Goal: Information Seeking & Learning: Learn about a topic

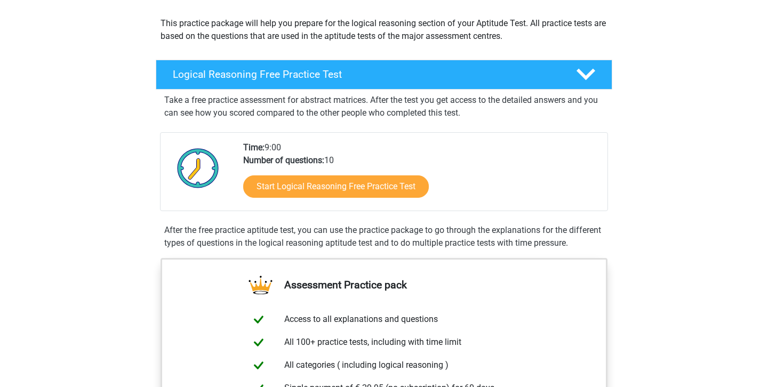
scroll to position [123, 0]
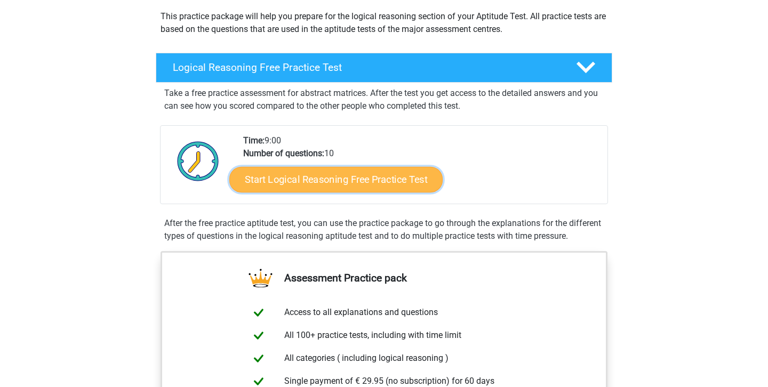
click at [389, 174] on link "Start Logical Reasoning Free Practice Test" at bounding box center [335, 180] width 213 height 26
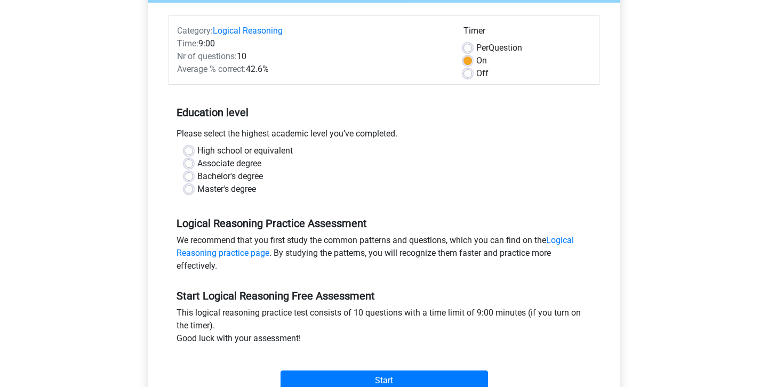
scroll to position [137, 0]
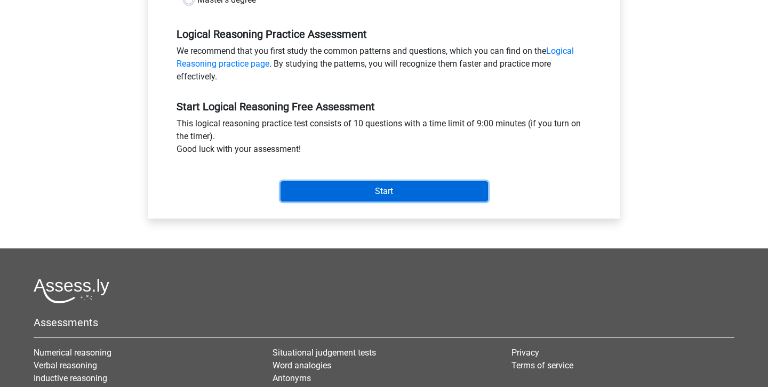
click at [347, 188] on input "Start" at bounding box center [385, 191] width 208 height 20
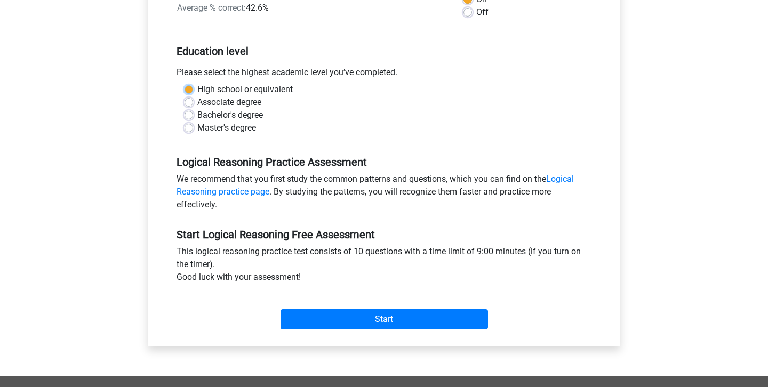
scroll to position [170, 0]
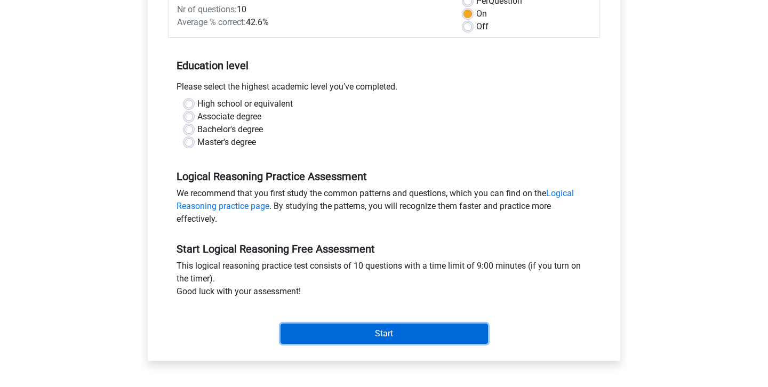
click at [387, 331] on input "Start" at bounding box center [385, 334] width 208 height 20
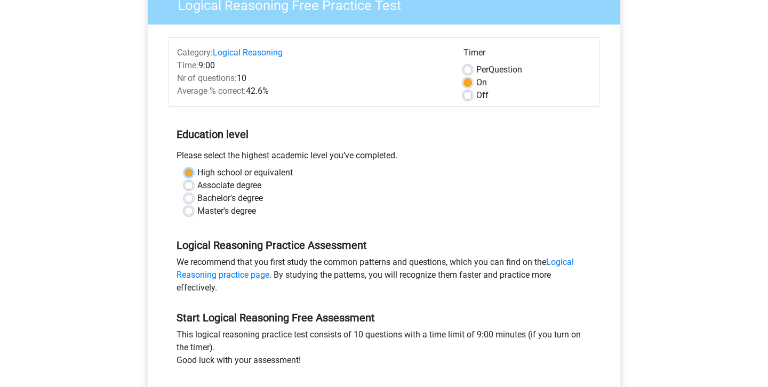
scroll to position [0, 0]
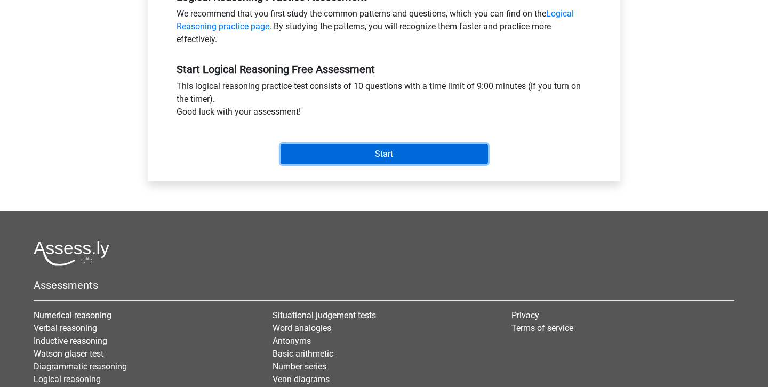
click at [367, 154] on input "Start" at bounding box center [385, 154] width 208 height 20
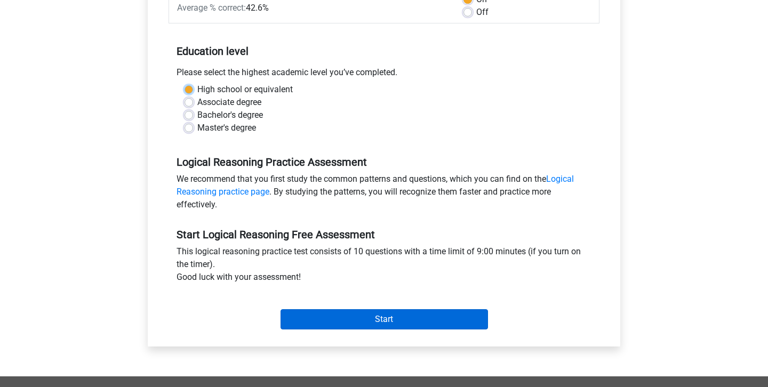
scroll to position [176, 0]
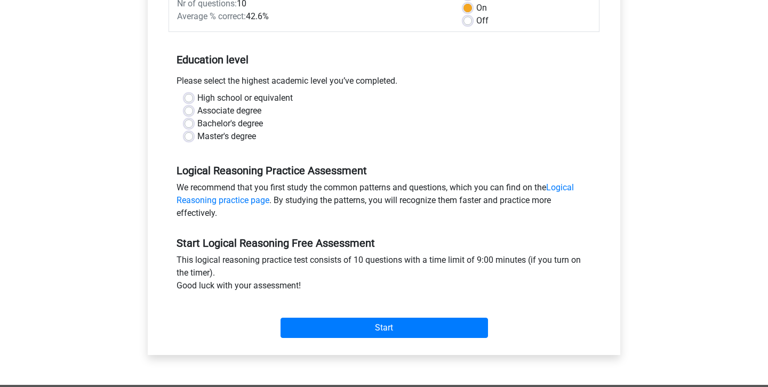
click at [197, 134] on label "Master's degree" at bounding box center [226, 136] width 59 height 13
click at [189, 134] on input "Master's degree" at bounding box center [189, 135] width 9 height 11
radio input "true"
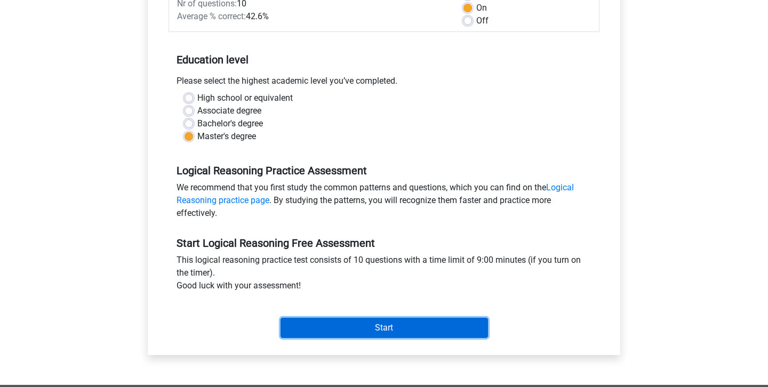
click at [370, 323] on input "Start" at bounding box center [385, 328] width 208 height 20
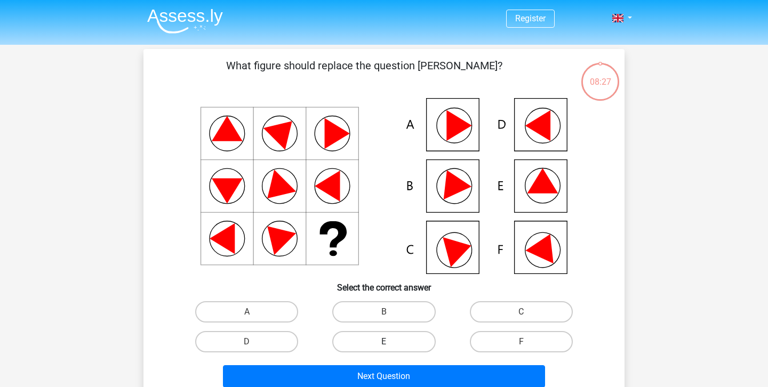
click at [401, 337] on label "E" at bounding box center [383, 341] width 103 height 21
click at [391, 342] on input "E" at bounding box center [387, 345] width 7 height 7
radio input "true"
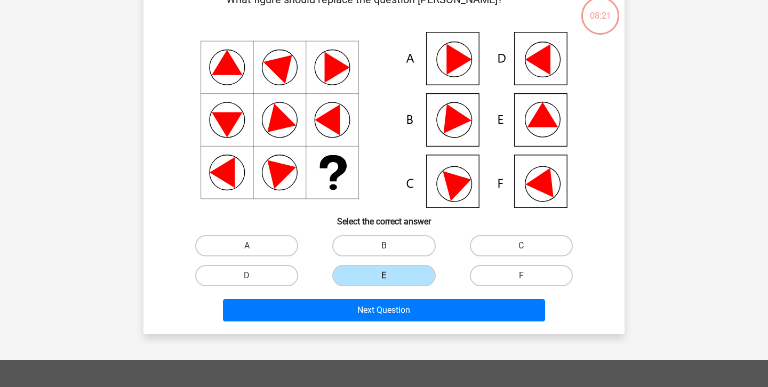
scroll to position [67, 0]
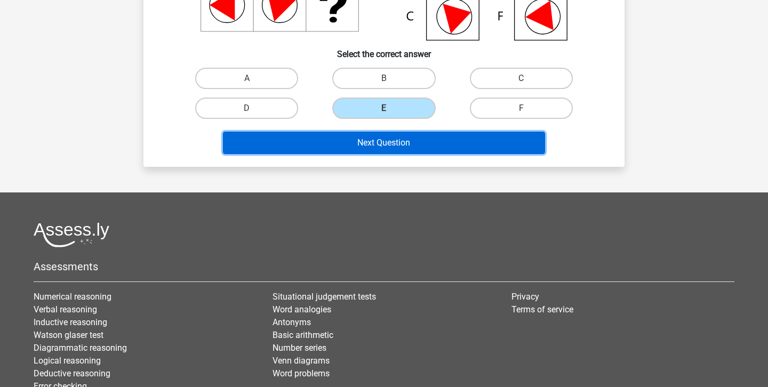
click at [435, 138] on button "Next Question" at bounding box center [384, 143] width 323 height 22
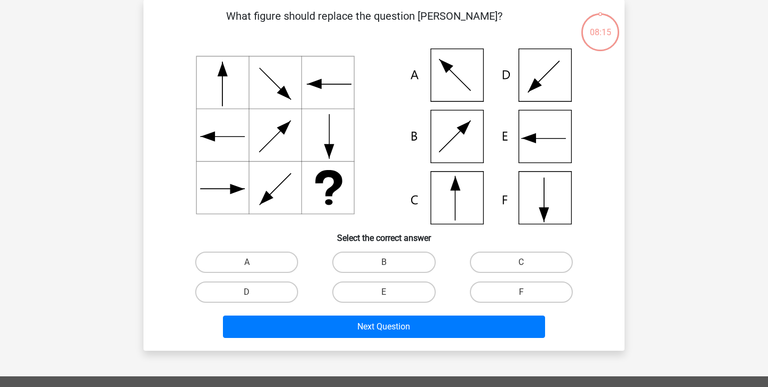
scroll to position [49, 0]
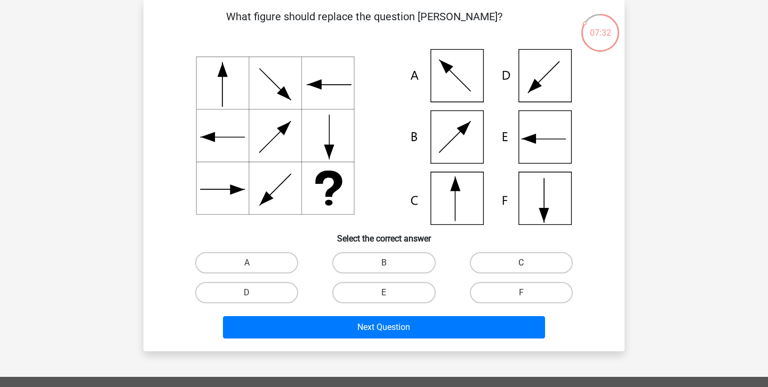
click at [520, 259] on label "C" at bounding box center [521, 262] width 103 height 21
click at [521, 263] on input "C" at bounding box center [524, 266] width 7 height 7
radio input "true"
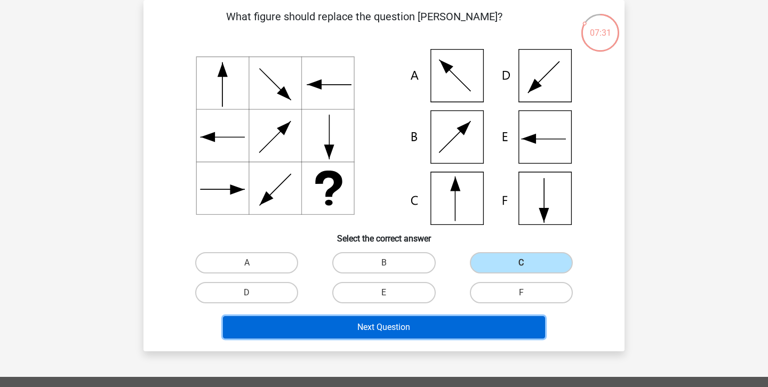
click at [495, 329] on button "Next Question" at bounding box center [384, 327] width 323 height 22
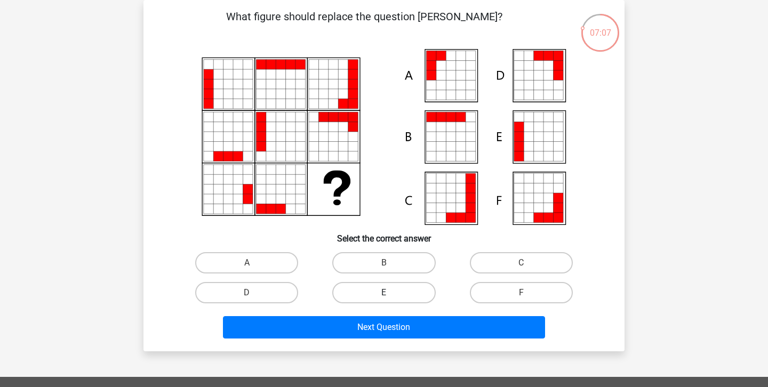
click at [406, 293] on label "E" at bounding box center [383, 292] width 103 height 21
click at [391, 293] on input "E" at bounding box center [387, 296] width 7 height 7
radio input "true"
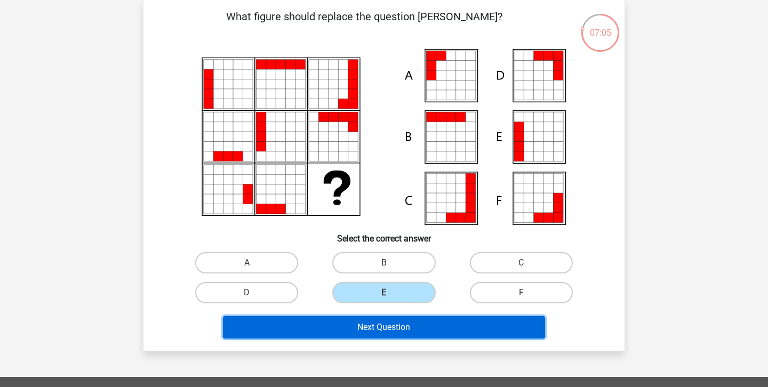
click at [422, 335] on button "Next Question" at bounding box center [384, 327] width 323 height 22
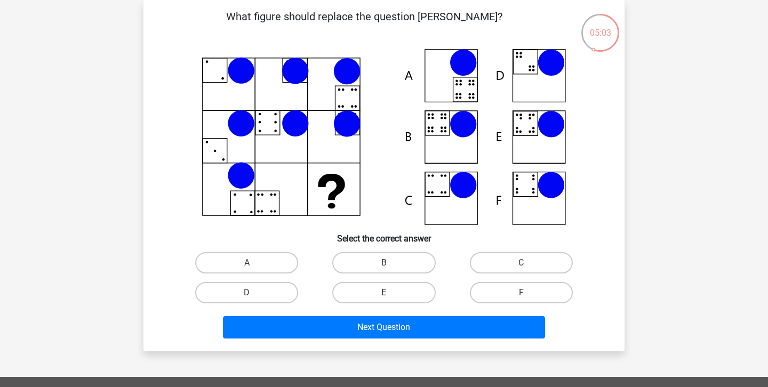
click at [406, 294] on label "E" at bounding box center [383, 292] width 103 height 21
click at [391, 294] on input "E" at bounding box center [387, 296] width 7 height 7
radio input "true"
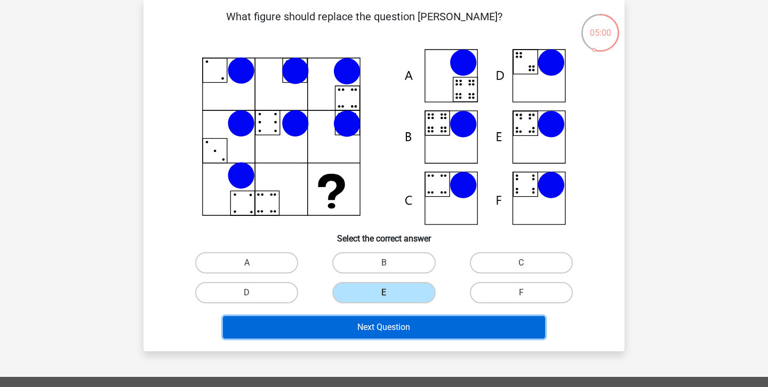
click at [417, 330] on button "Next Question" at bounding box center [384, 327] width 323 height 22
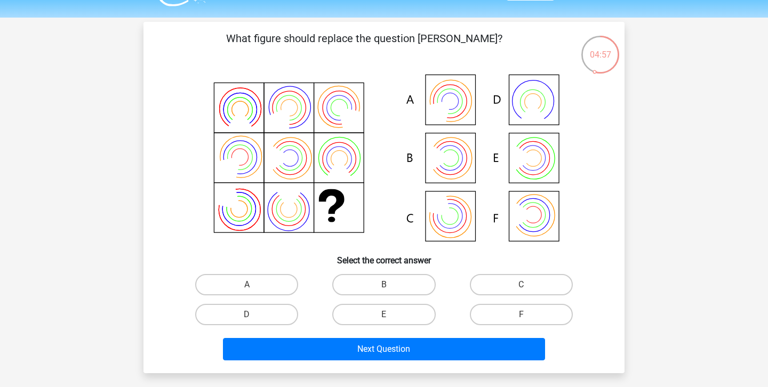
scroll to position [19, 0]
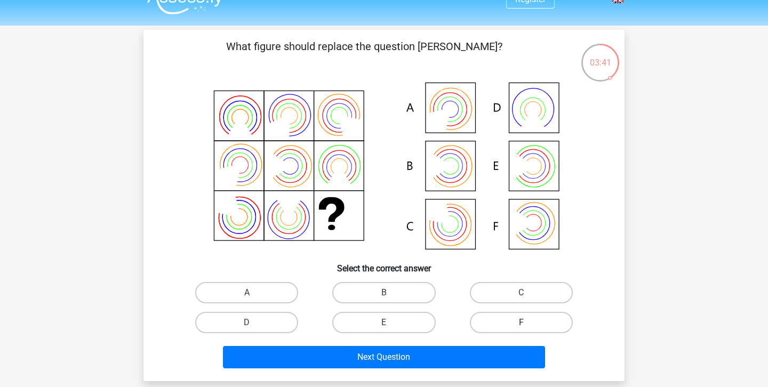
click at [536, 319] on label "F" at bounding box center [521, 322] width 103 height 21
click at [528, 323] on input "F" at bounding box center [524, 326] width 7 height 7
radio input "true"
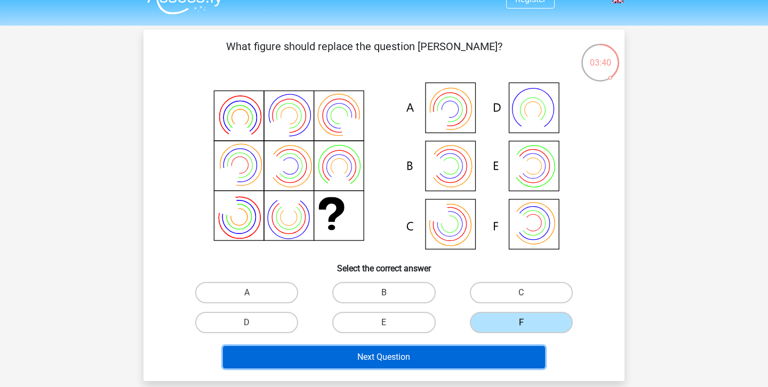
click at [510, 356] on button "Next Question" at bounding box center [384, 357] width 323 height 22
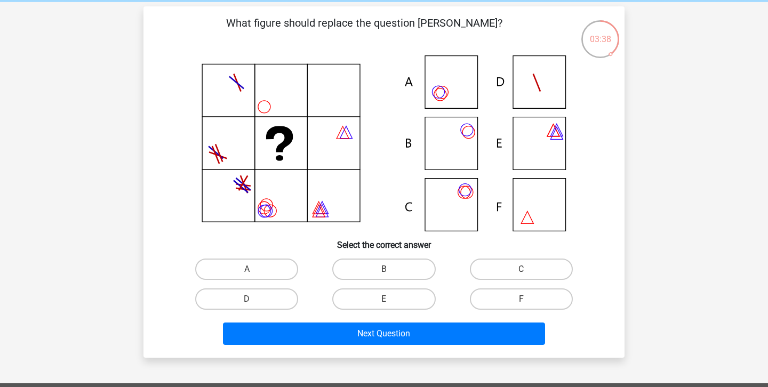
scroll to position [41, 0]
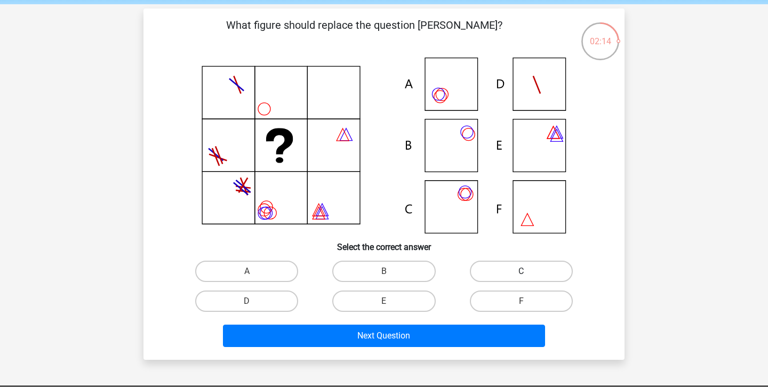
click at [530, 271] on label "C" at bounding box center [521, 271] width 103 height 21
click at [528, 272] on input "C" at bounding box center [524, 275] width 7 height 7
radio input "true"
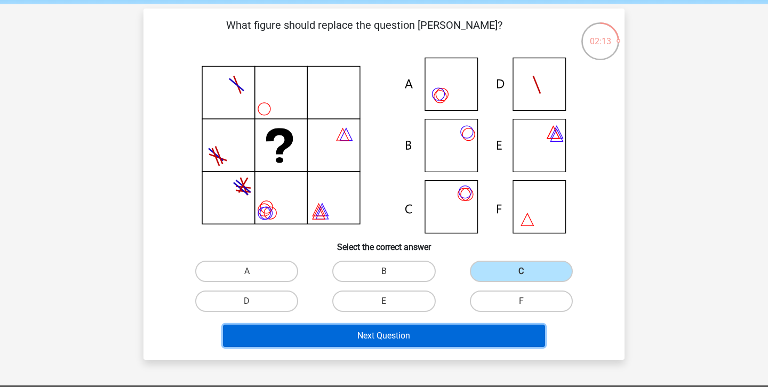
click at [501, 339] on button "Next Question" at bounding box center [384, 336] width 323 height 22
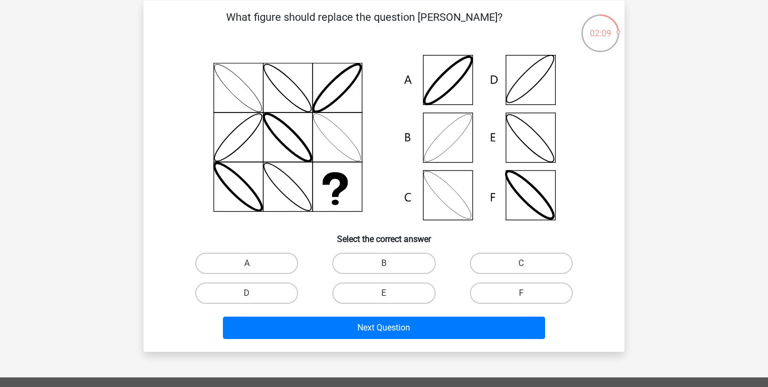
scroll to position [46, 0]
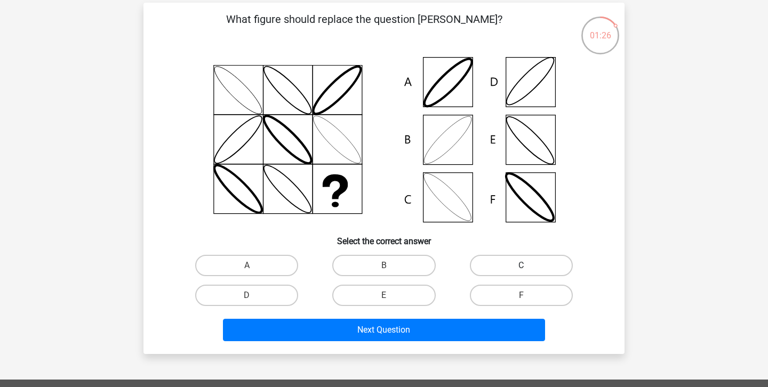
click at [537, 265] on label "C" at bounding box center [521, 265] width 103 height 21
click at [528, 266] on input "C" at bounding box center [524, 269] width 7 height 7
radio input "true"
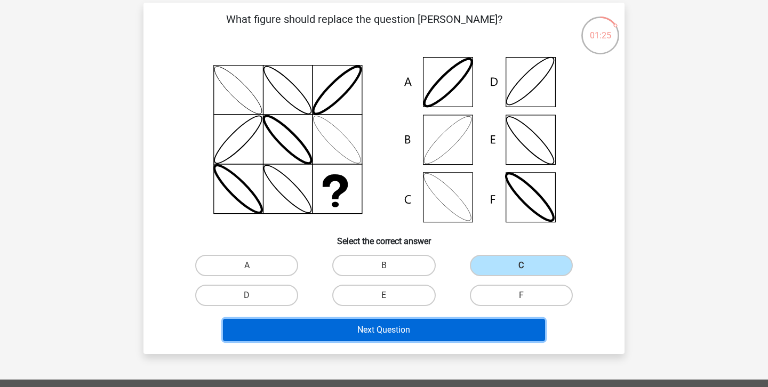
click at [506, 331] on button "Next Question" at bounding box center [384, 330] width 323 height 22
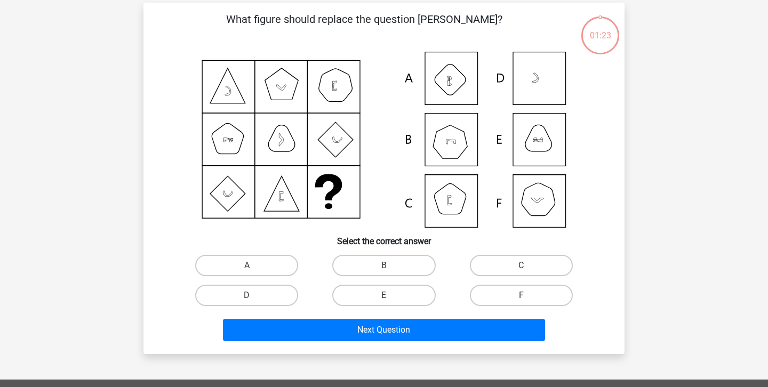
scroll to position [49, 0]
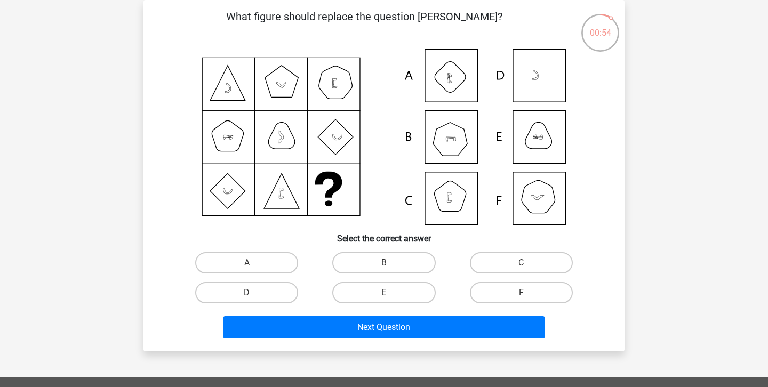
click at [387, 267] on input "B" at bounding box center [387, 266] width 7 height 7
radio input "true"
click at [388, 347] on div "What figure should replace the question [PERSON_NAME]?" at bounding box center [384, 176] width 481 height 352
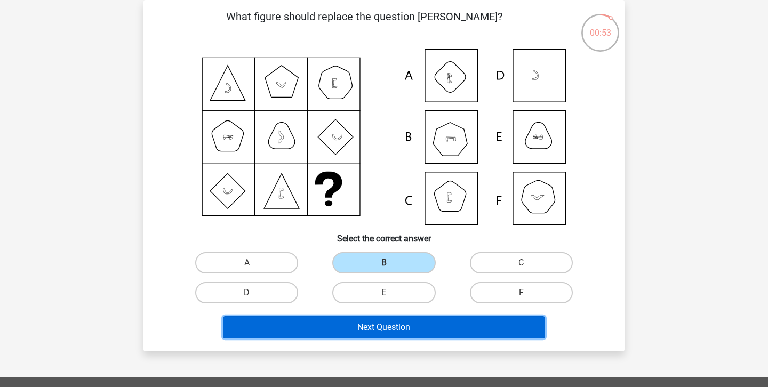
click at [396, 323] on button "Next Question" at bounding box center [384, 327] width 323 height 22
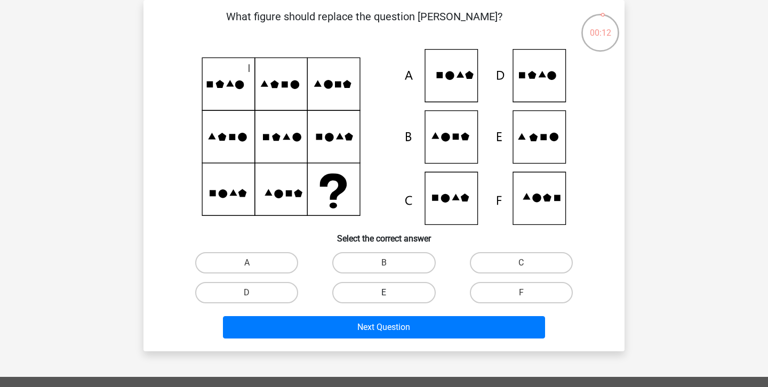
click at [417, 293] on label "E" at bounding box center [383, 292] width 103 height 21
click at [391, 293] on input "E" at bounding box center [387, 296] width 7 height 7
radio input "true"
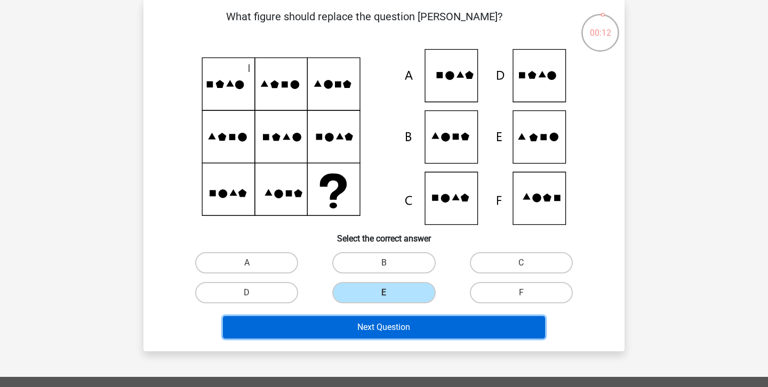
click at [424, 324] on button "Next Question" at bounding box center [384, 327] width 323 height 22
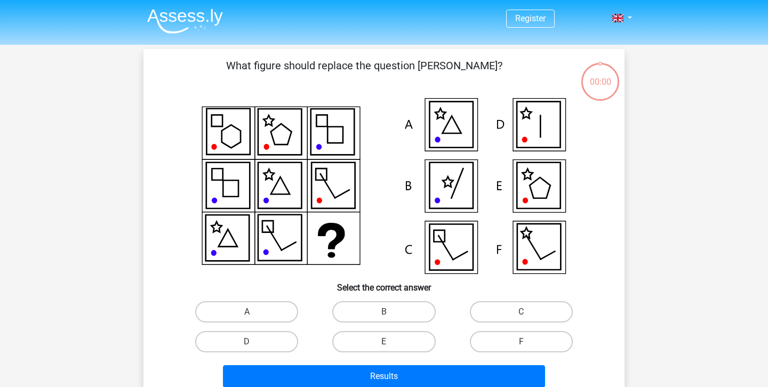
scroll to position [83, 0]
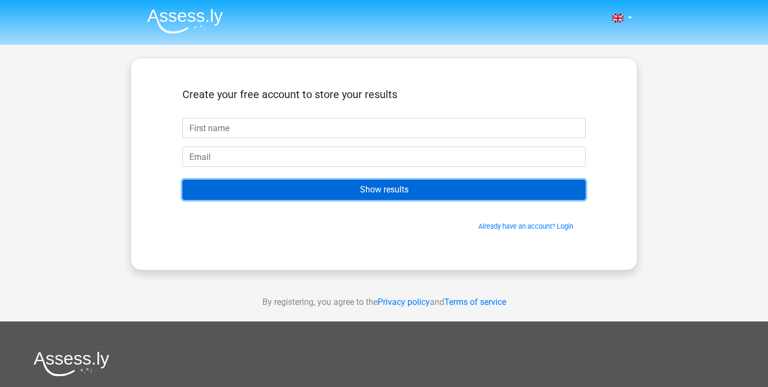
click at [484, 190] on input "Show results" at bounding box center [384, 190] width 403 height 20
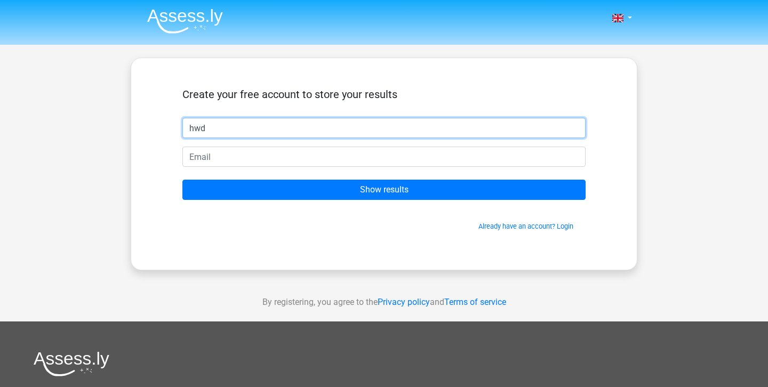
type input "hwd"
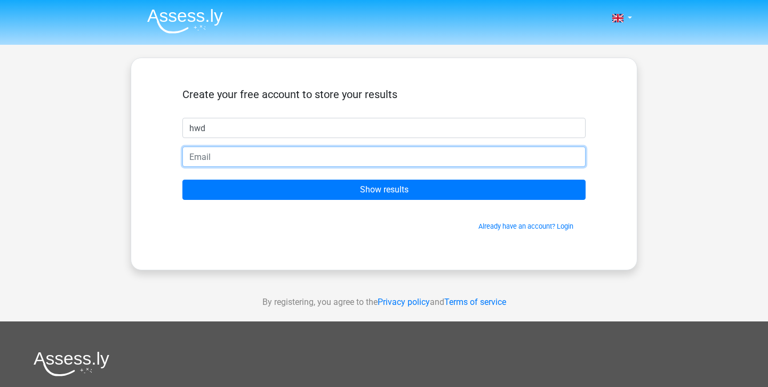
click at [344, 154] on input "email" at bounding box center [384, 157] width 403 height 20
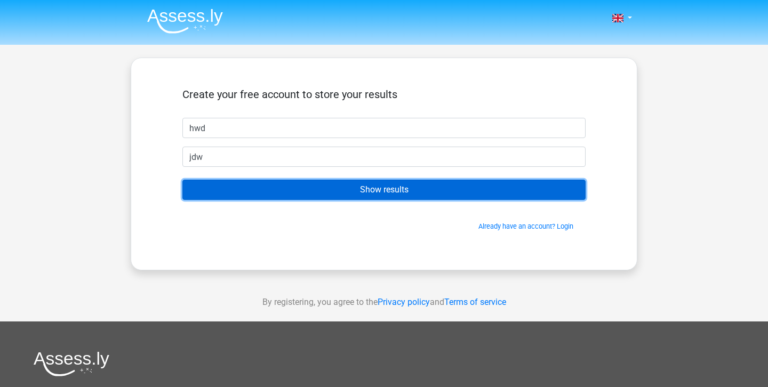
click at [360, 187] on input "Show results" at bounding box center [384, 190] width 403 height 20
click at [375, 190] on input "Show results" at bounding box center [384, 190] width 403 height 20
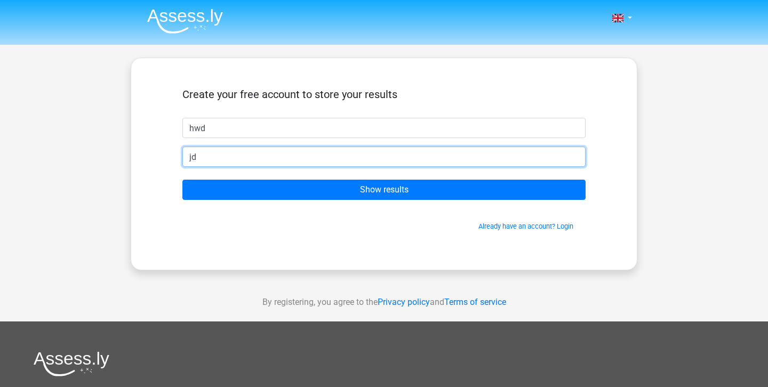
type input "j"
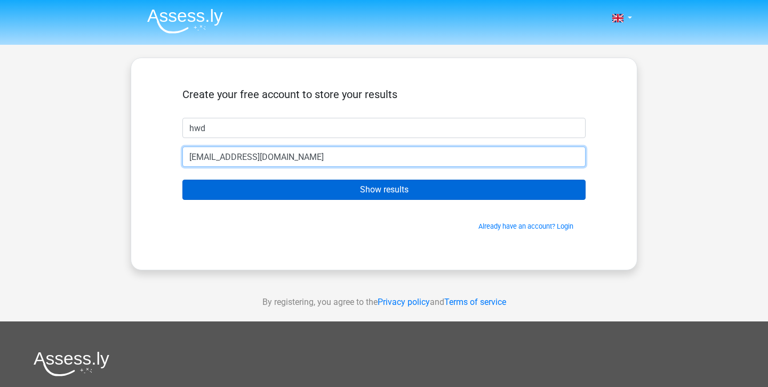
type input "[EMAIL_ADDRESS][DOMAIN_NAME]"
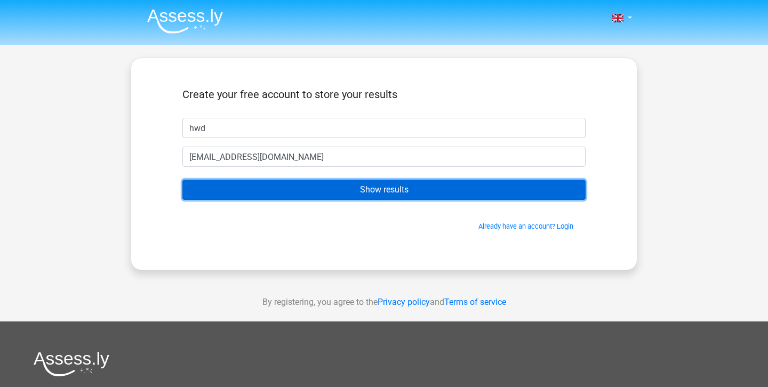
click at [299, 184] on input "Show results" at bounding box center [384, 190] width 403 height 20
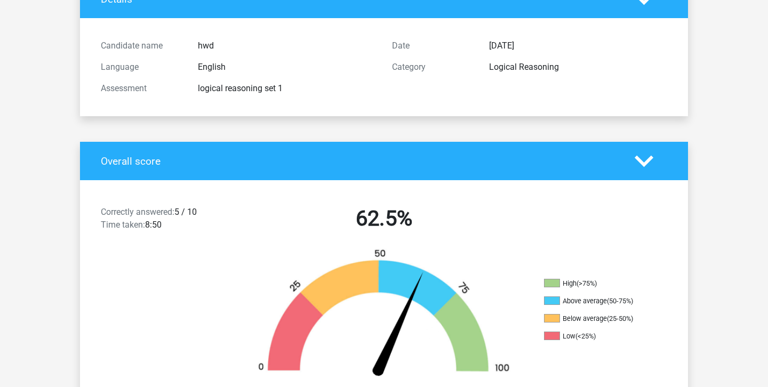
scroll to position [77, 0]
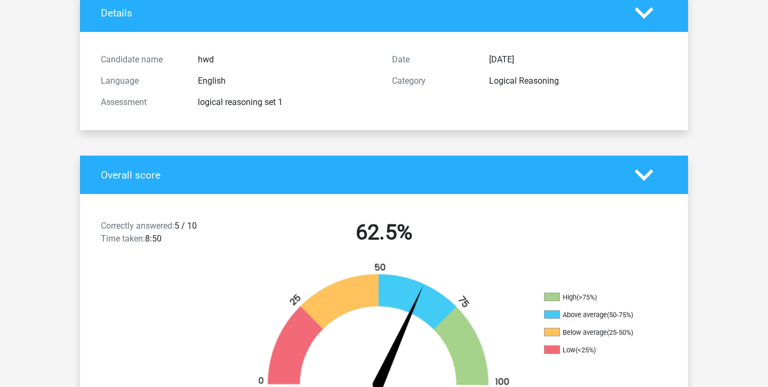
click at [439, 170] on h4 "Overall score" at bounding box center [360, 175] width 518 height 12
click at [646, 18] on icon at bounding box center [644, 13] width 19 height 19
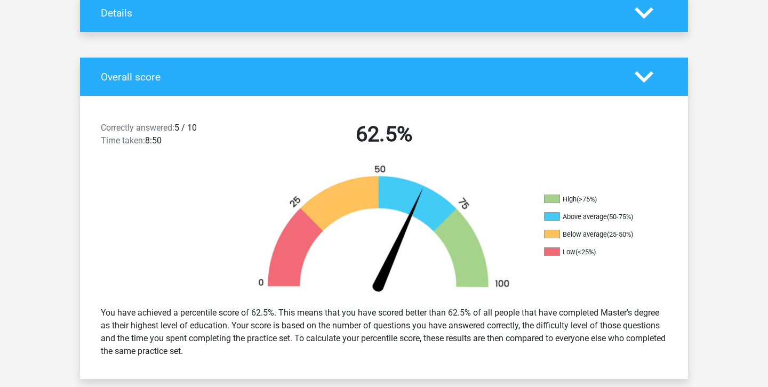
click at [644, 77] on icon at bounding box center [644, 77] width 19 height 19
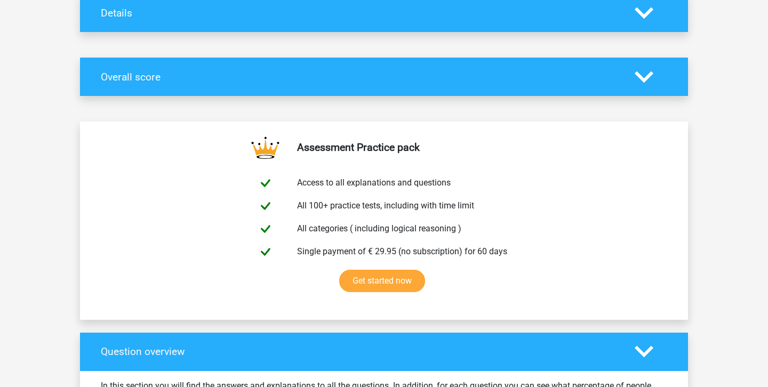
click at [644, 77] on icon at bounding box center [644, 77] width 19 height 19
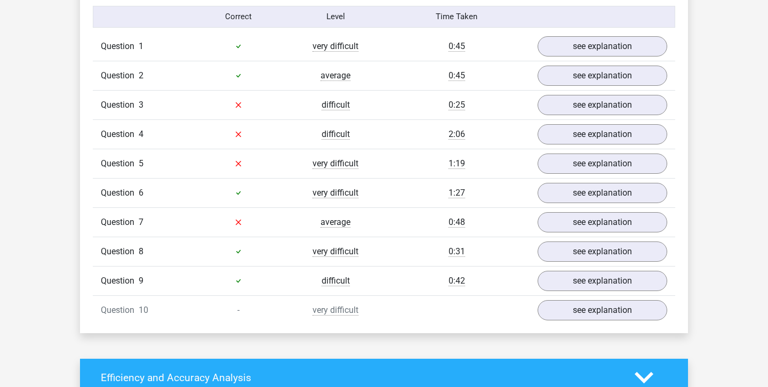
scroll to position [762, 0]
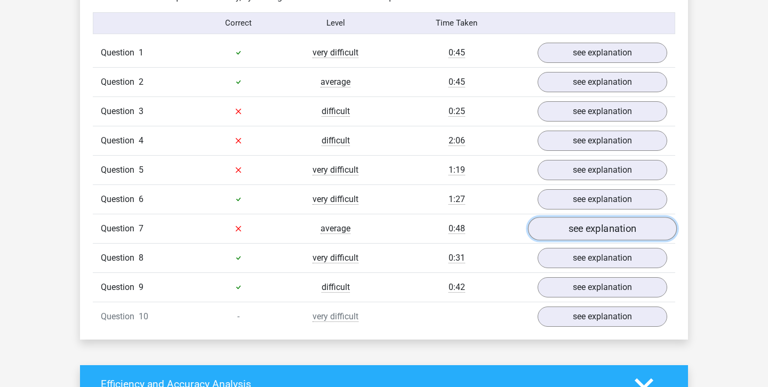
click at [617, 228] on link "see explanation" at bounding box center [602, 228] width 149 height 23
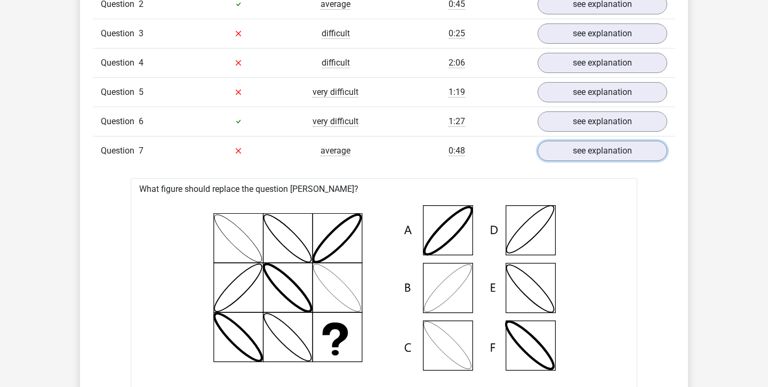
scroll to position [836, 0]
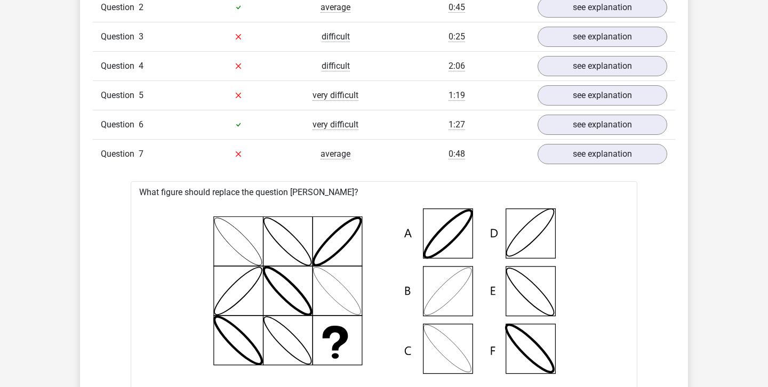
click at [591, 166] on div "Question 7 average 0:48 see explanation" at bounding box center [384, 153] width 583 height 29
click at [591, 160] on link "see explanation" at bounding box center [602, 153] width 149 height 23
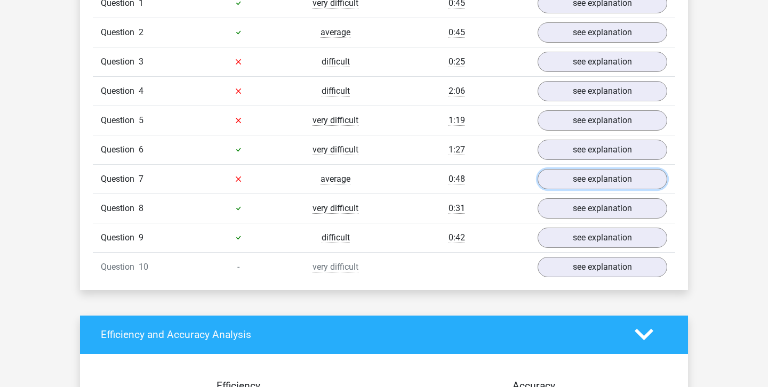
scroll to position [811, 0]
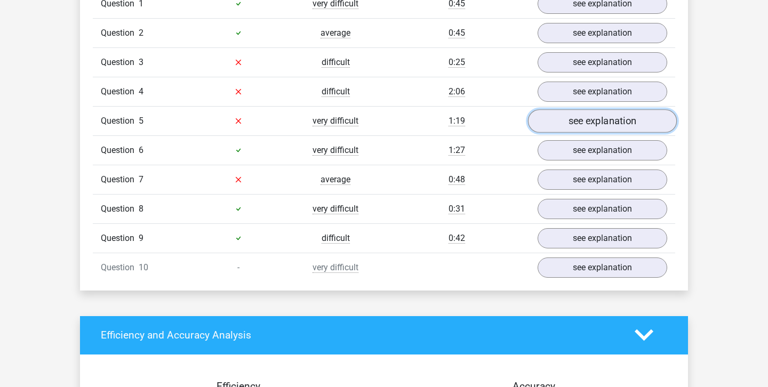
click at [558, 122] on link "see explanation" at bounding box center [602, 120] width 149 height 23
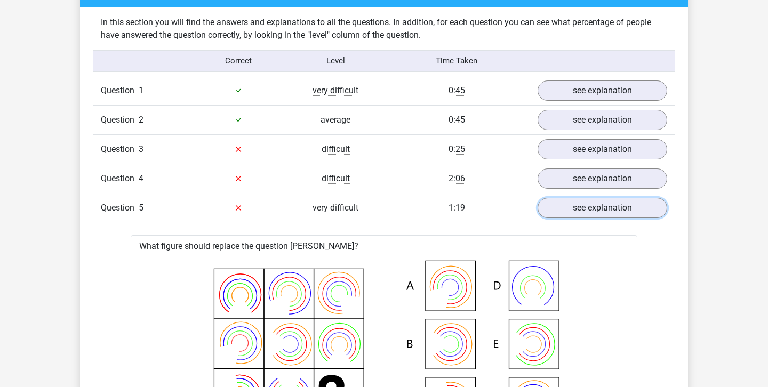
scroll to position [666, 0]
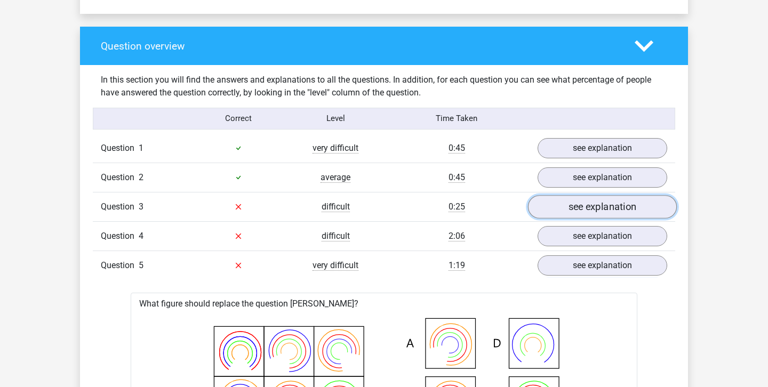
click at [586, 208] on link "see explanation" at bounding box center [602, 206] width 149 height 23
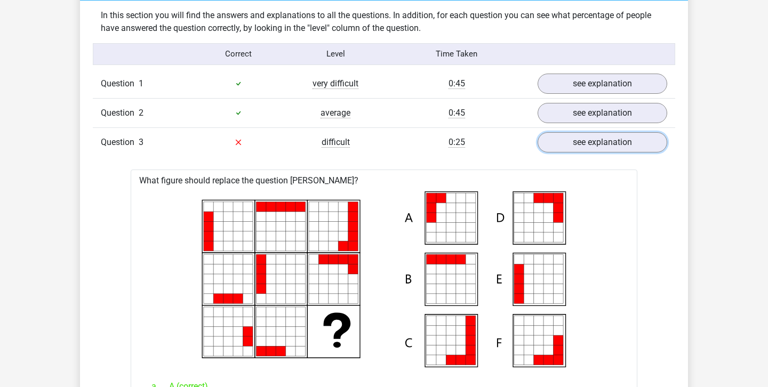
scroll to position [727, 0]
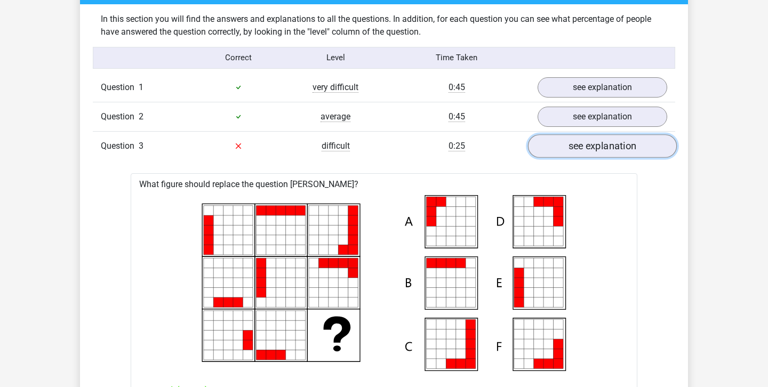
click at [597, 146] on link "see explanation" at bounding box center [602, 145] width 149 height 23
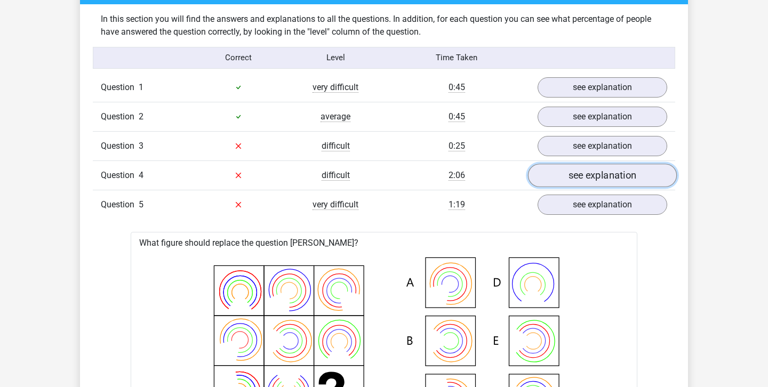
click at [598, 174] on link "see explanation" at bounding box center [602, 175] width 149 height 23
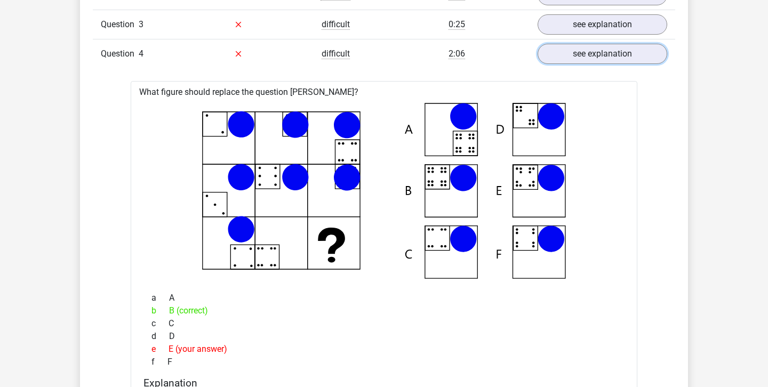
scroll to position [843, 0]
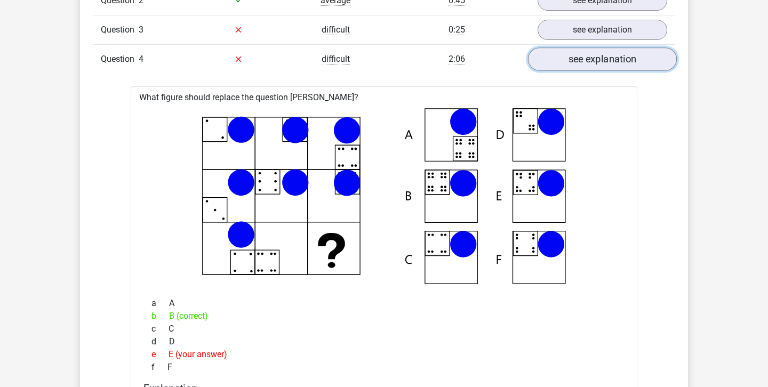
click at [608, 64] on link "see explanation" at bounding box center [602, 58] width 149 height 23
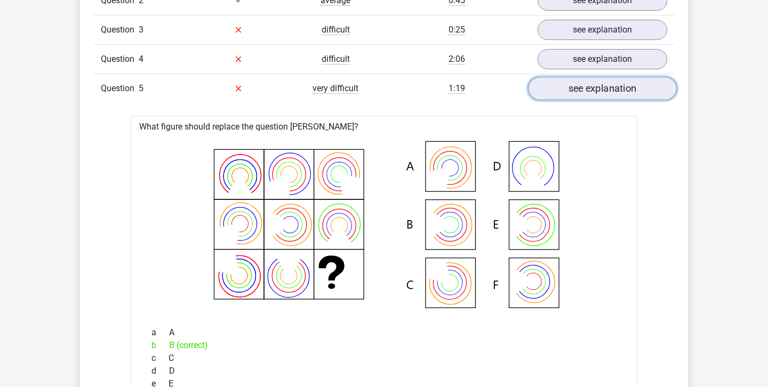
click at [605, 90] on link "see explanation" at bounding box center [602, 88] width 149 height 23
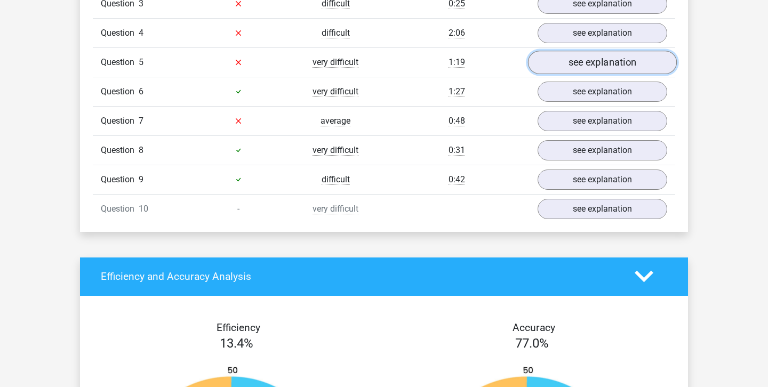
scroll to position [877, 0]
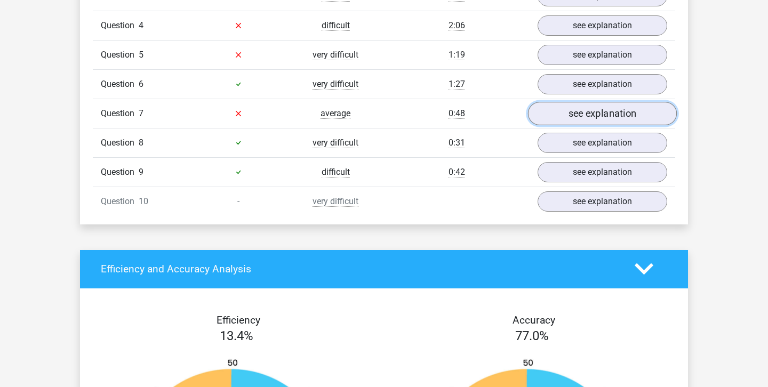
click at [603, 113] on link "see explanation" at bounding box center [602, 113] width 149 height 23
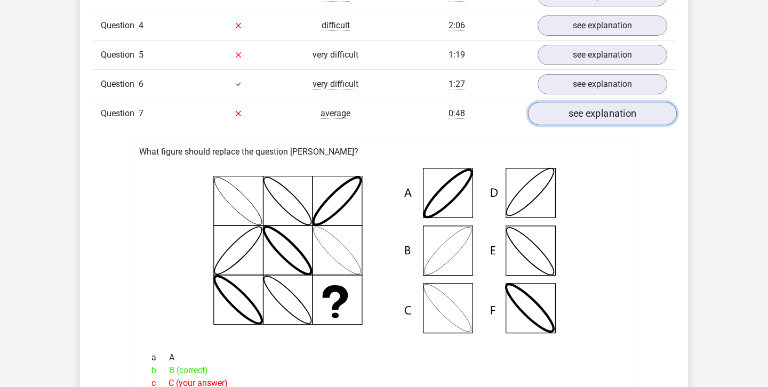
click at [603, 113] on link "see explanation" at bounding box center [602, 113] width 149 height 23
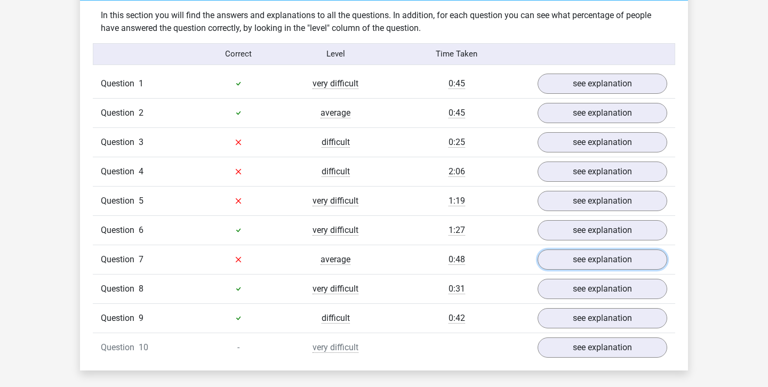
scroll to position [732, 0]
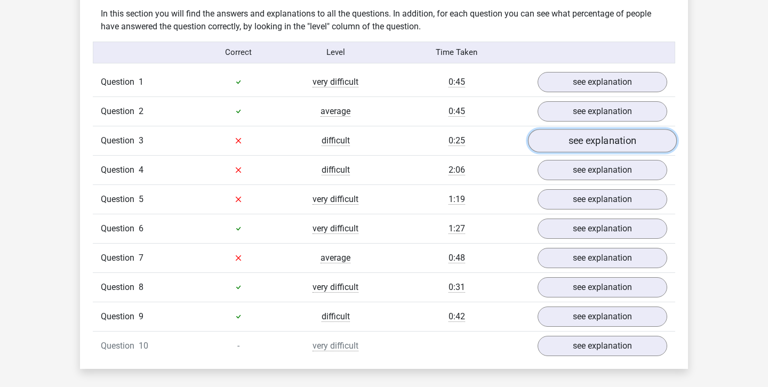
click at [603, 144] on link "see explanation" at bounding box center [602, 140] width 149 height 23
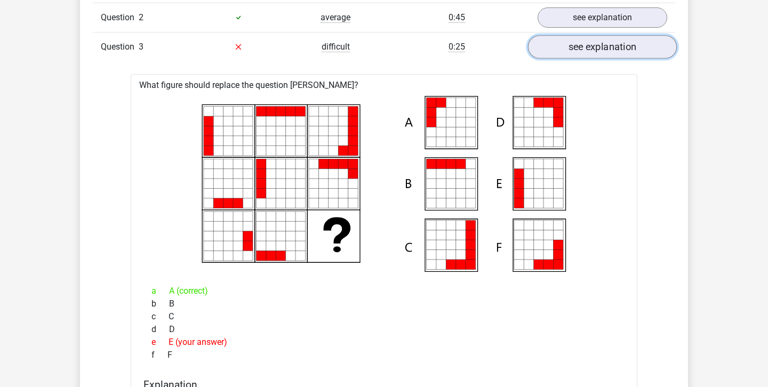
scroll to position [820, 0]
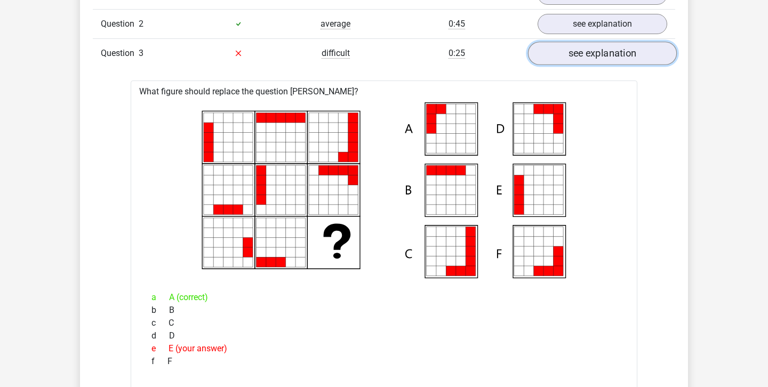
click at [630, 45] on link "see explanation" at bounding box center [602, 53] width 149 height 23
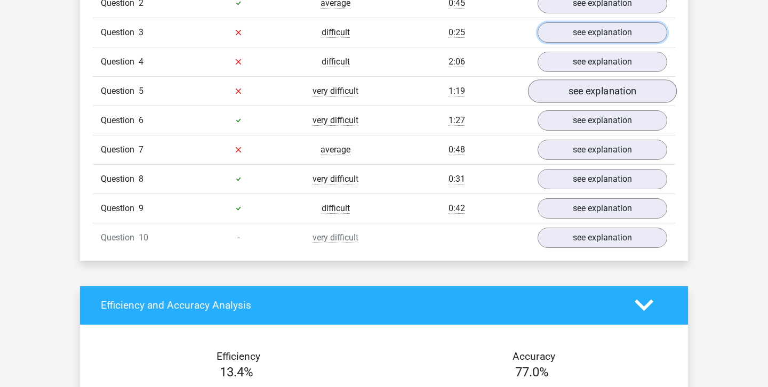
scroll to position [841, 0]
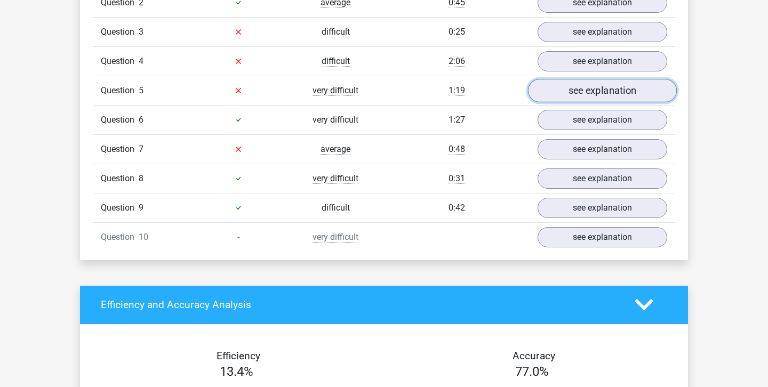
click at [611, 92] on link "see explanation" at bounding box center [602, 90] width 149 height 23
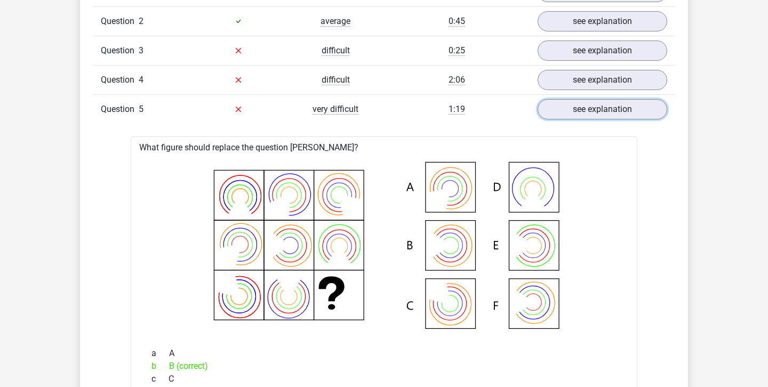
scroll to position [818, 0]
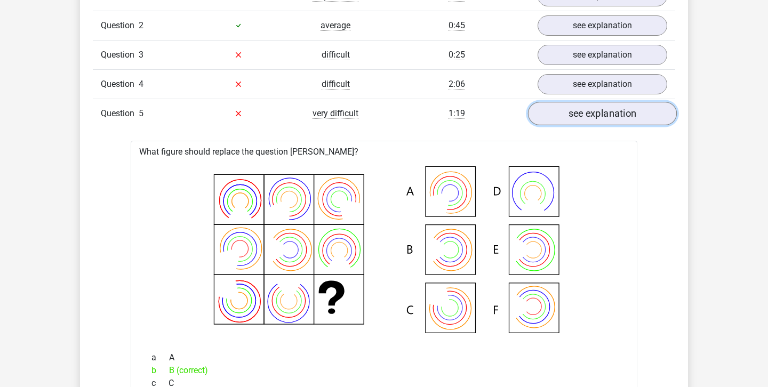
click at [572, 114] on link "see explanation" at bounding box center [602, 113] width 149 height 23
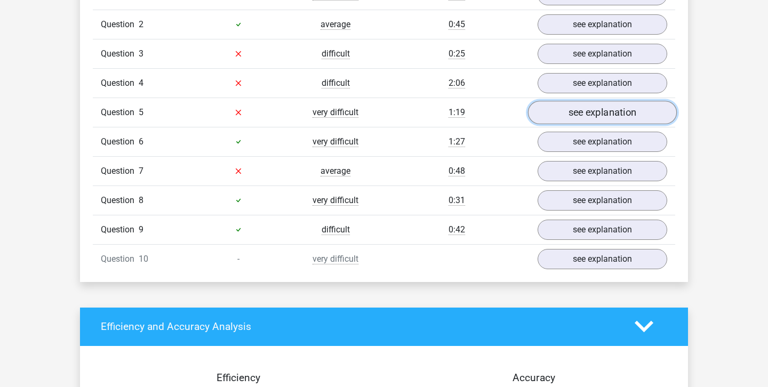
scroll to position [822, 0]
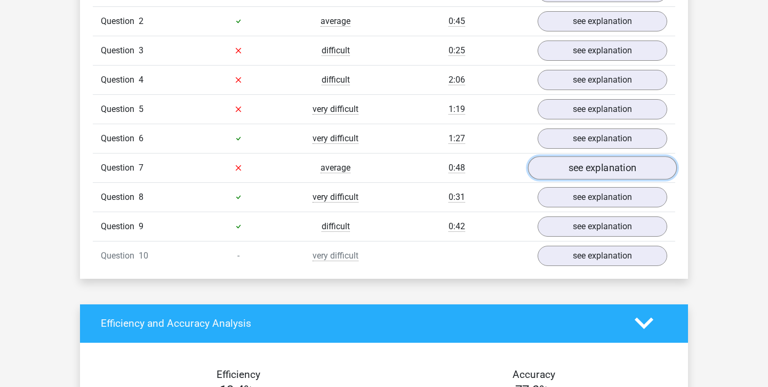
click at [606, 172] on link "see explanation" at bounding box center [602, 167] width 149 height 23
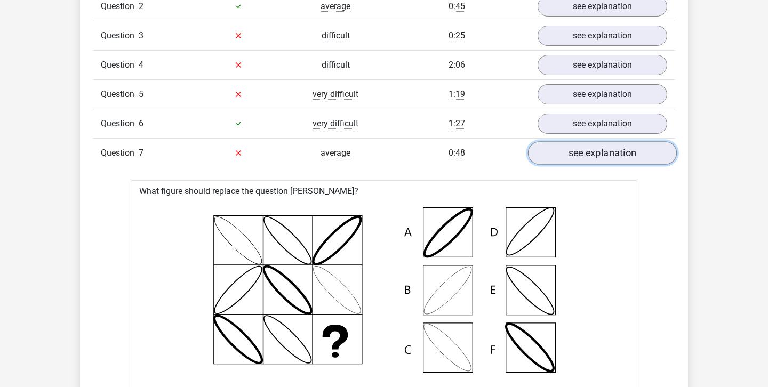
click at [607, 158] on link "see explanation" at bounding box center [602, 152] width 149 height 23
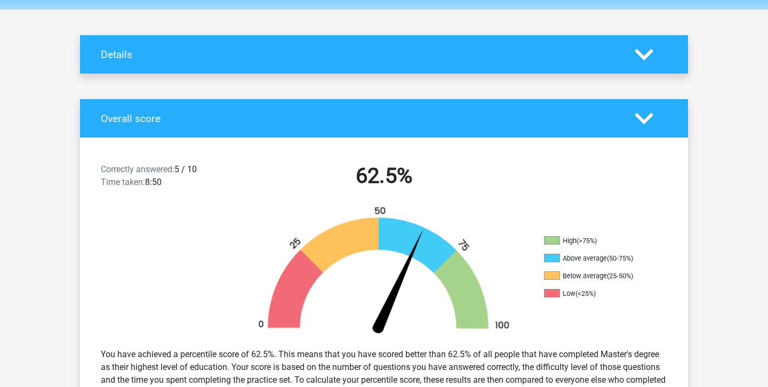
scroll to position [0, 0]
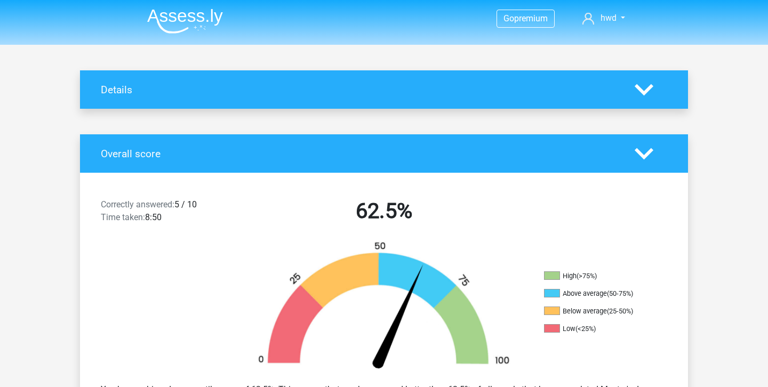
click at [607, 154] on h4 "Overall score" at bounding box center [360, 154] width 518 height 12
click at [649, 157] on icon at bounding box center [644, 154] width 19 height 19
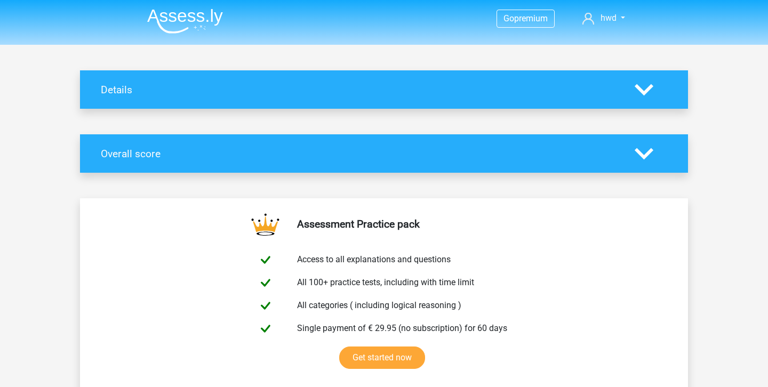
click at [649, 157] on icon at bounding box center [644, 154] width 19 height 19
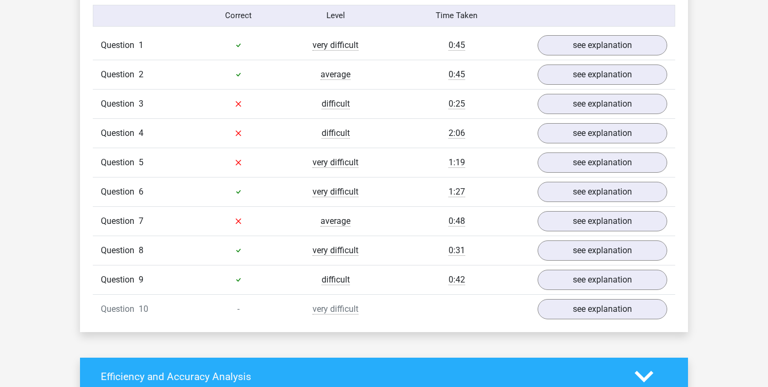
scroll to position [790, 0]
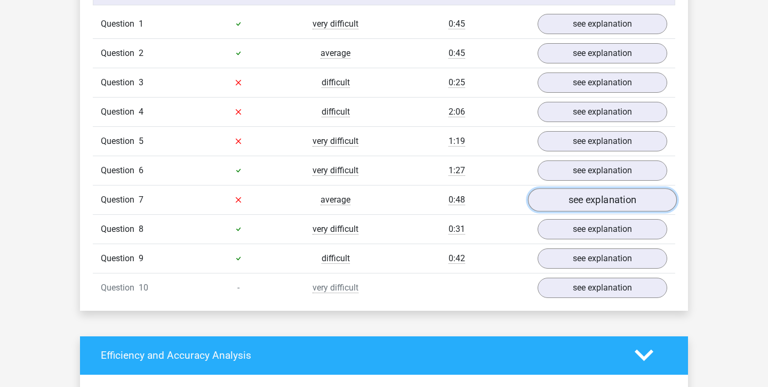
click at [639, 199] on link "see explanation" at bounding box center [602, 199] width 149 height 23
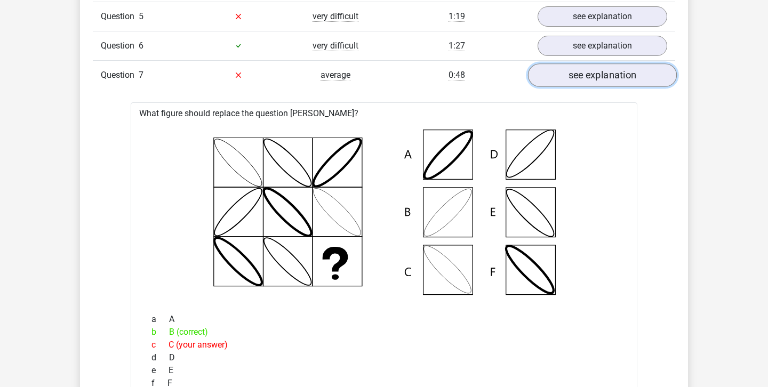
scroll to position [882, 0]
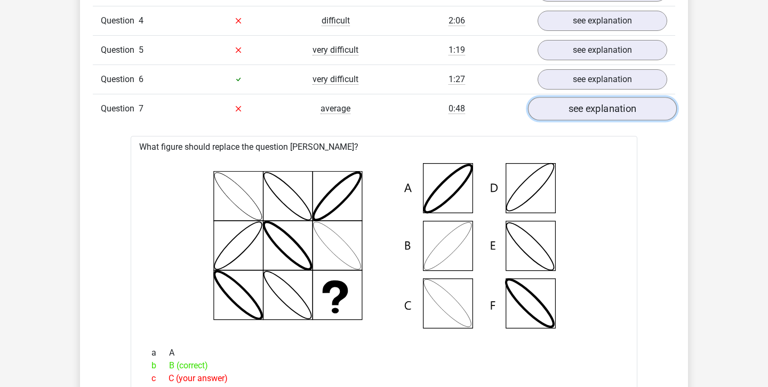
click at [613, 108] on link "see explanation" at bounding box center [602, 108] width 149 height 23
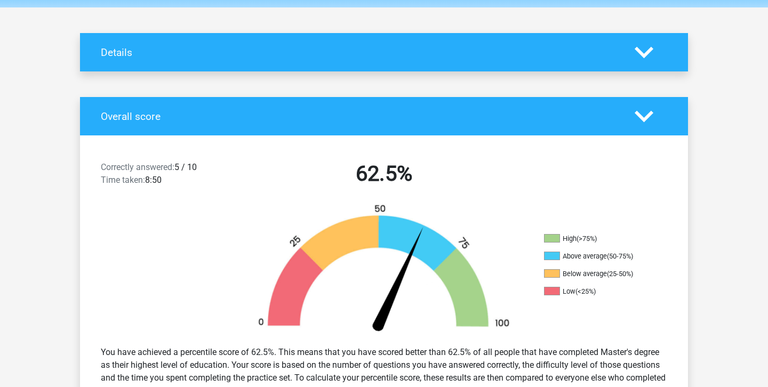
scroll to position [39, 0]
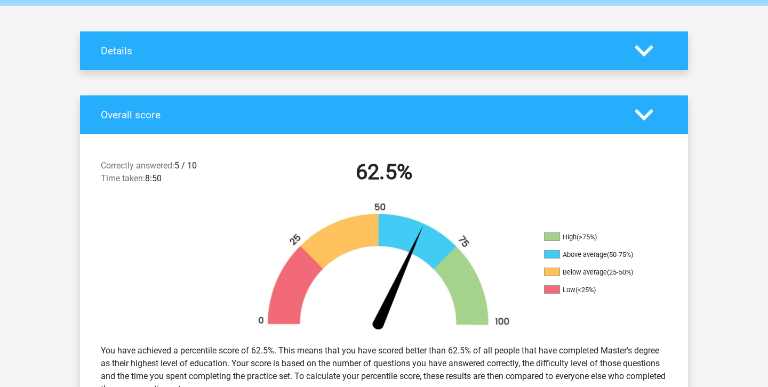
click at [631, 56] on div at bounding box center [651, 51] width 49 height 19
click at [646, 50] on icon at bounding box center [644, 51] width 19 height 19
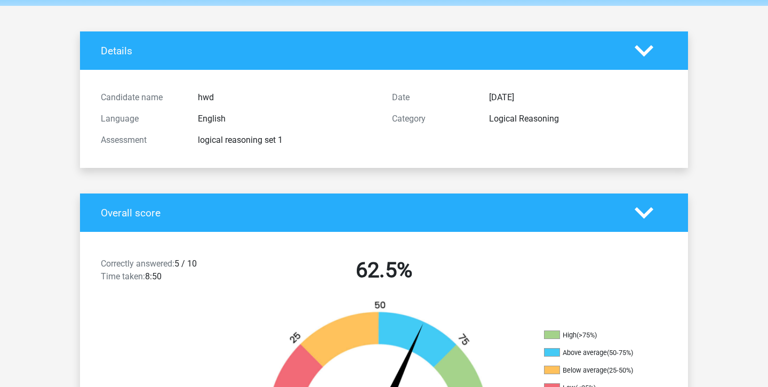
click at [646, 50] on icon at bounding box center [644, 51] width 19 height 19
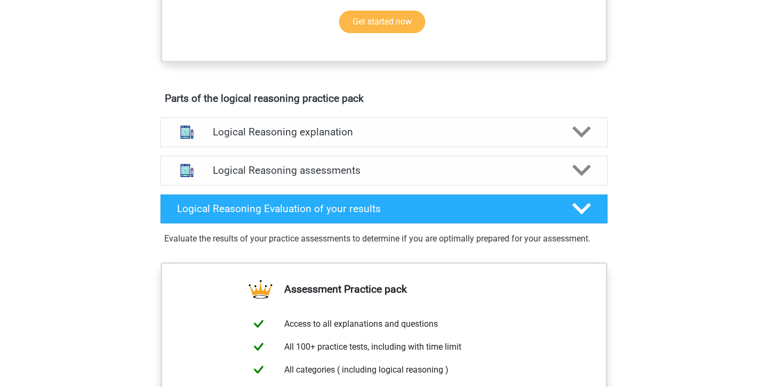
scroll to position [513, 0]
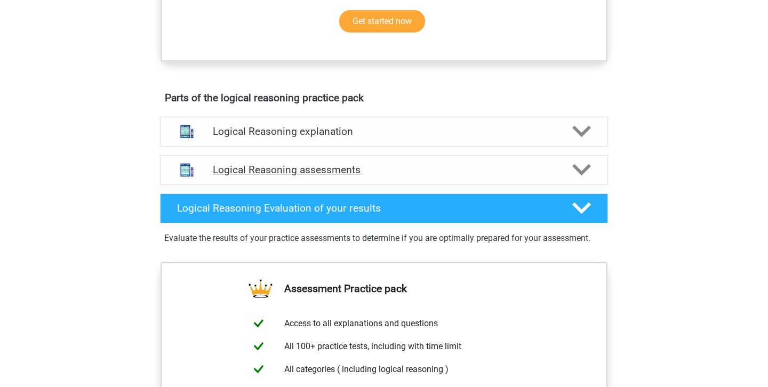
click at [434, 176] on h4 "Logical Reasoning assessments" at bounding box center [384, 170] width 343 height 12
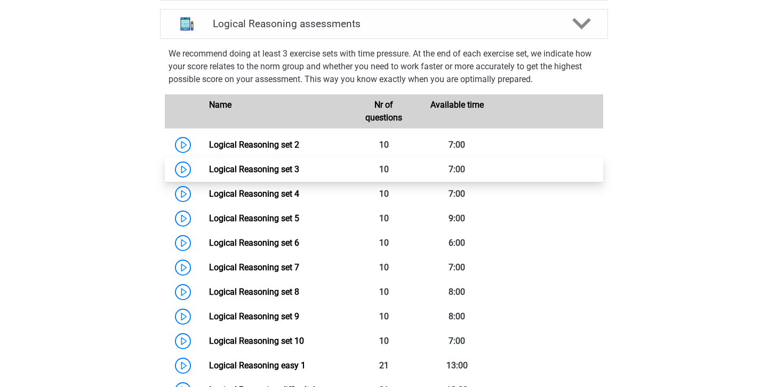
scroll to position [662, 0]
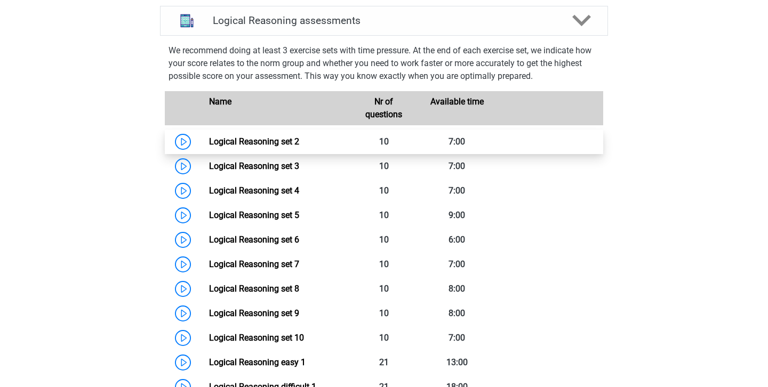
click at [209, 147] on link "Logical Reasoning set 2" at bounding box center [254, 142] width 90 height 10
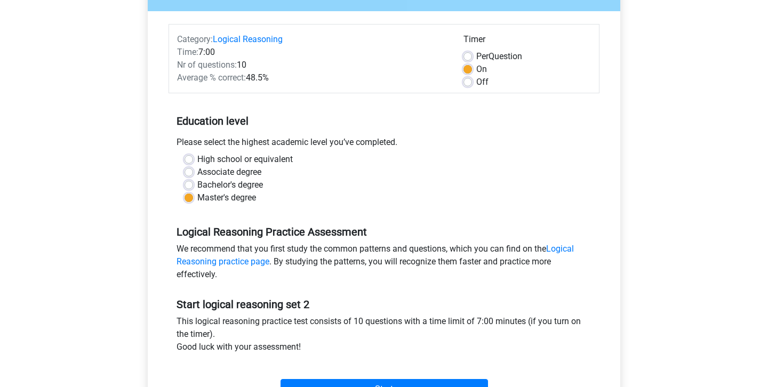
scroll to position [113, 0]
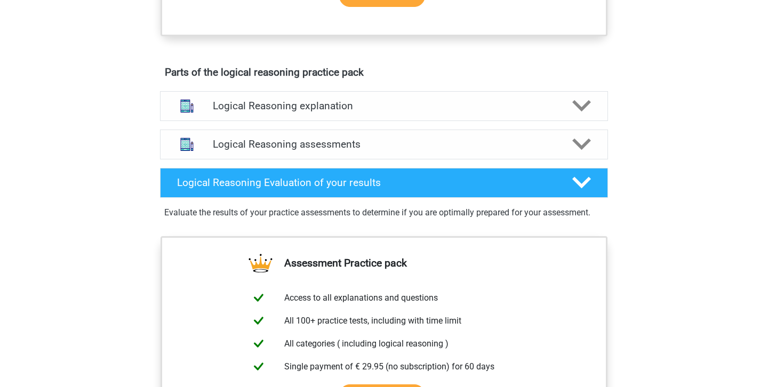
scroll to position [539, 0]
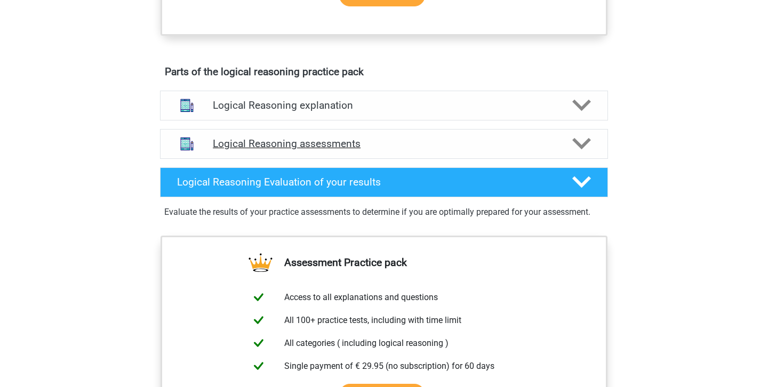
click at [303, 150] on h4 "Logical Reasoning assessments" at bounding box center [384, 144] width 343 height 12
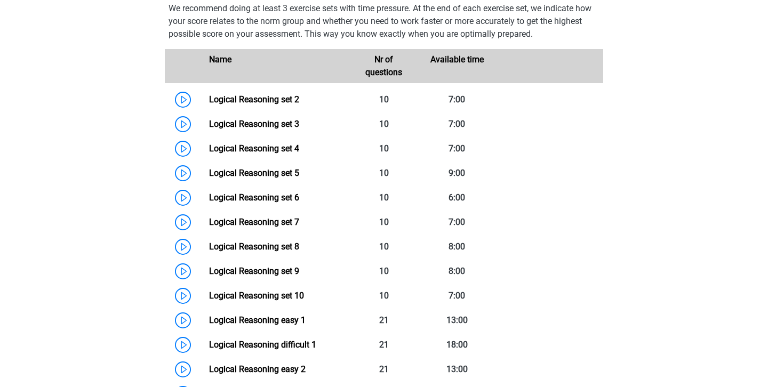
scroll to position [707, 0]
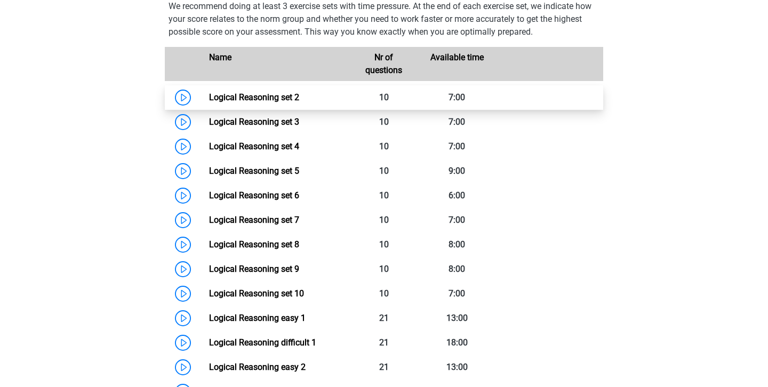
click at [209, 102] on link "Logical Reasoning set 2" at bounding box center [254, 97] width 90 height 10
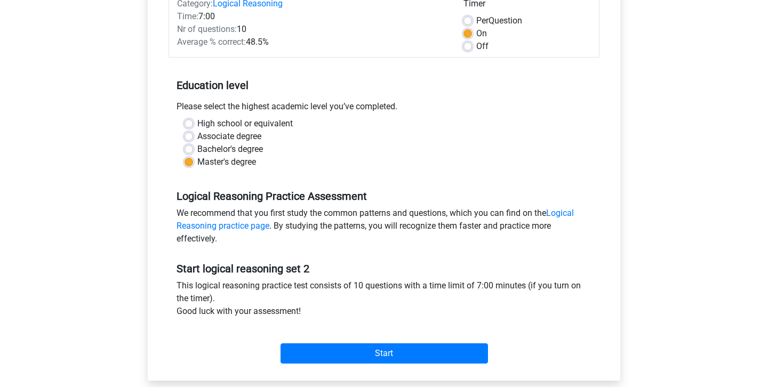
scroll to position [148, 0]
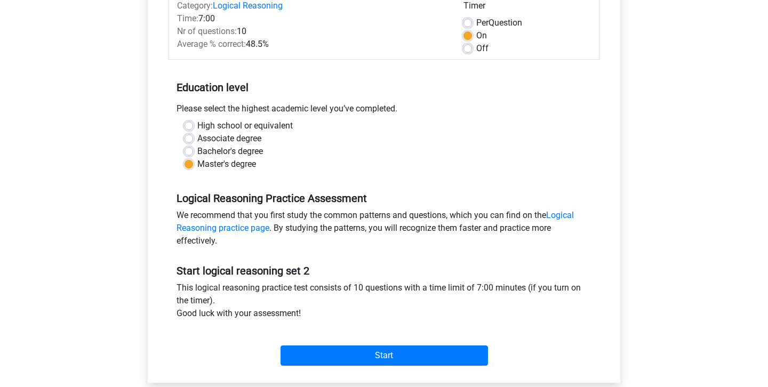
click at [197, 164] on label "Master's degree" at bounding box center [226, 164] width 59 height 13
click at [191, 164] on input "Master's degree" at bounding box center [189, 163] width 9 height 11
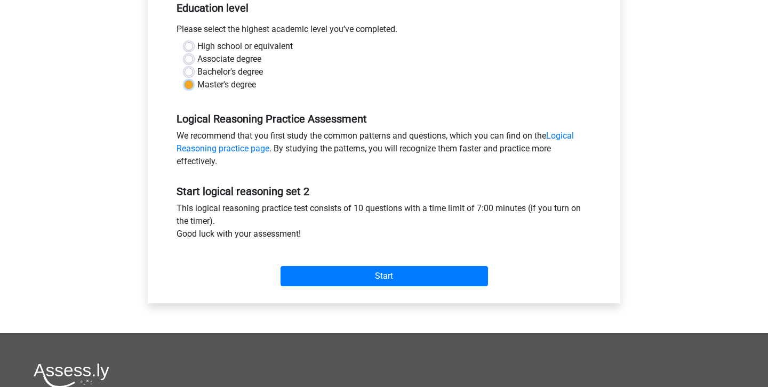
scroll to position [229, 0]
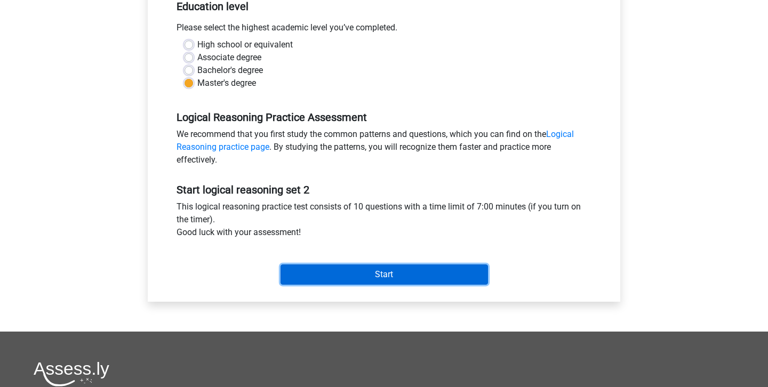
click at [368, 272] on input "Start" at bounding box center [385, 275] width 208 height 20
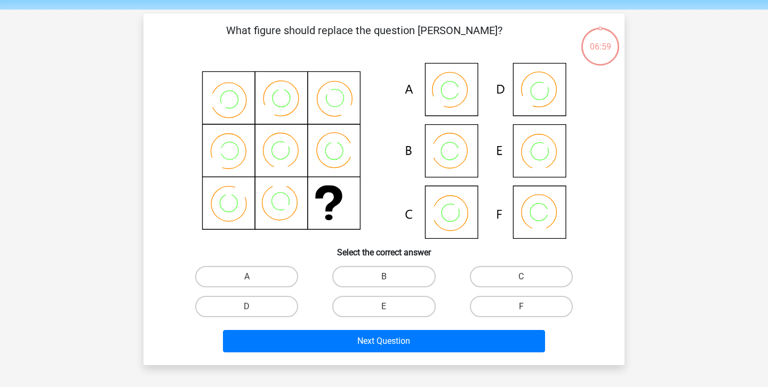
scroll to position [35, 0]
click at [422, 275] on label "B" at bounding box center [383, 276] width 103 height 21
click at [391, 277] on input "B" at bounding box center [387, 280] width 7 height 7
radio input "true"
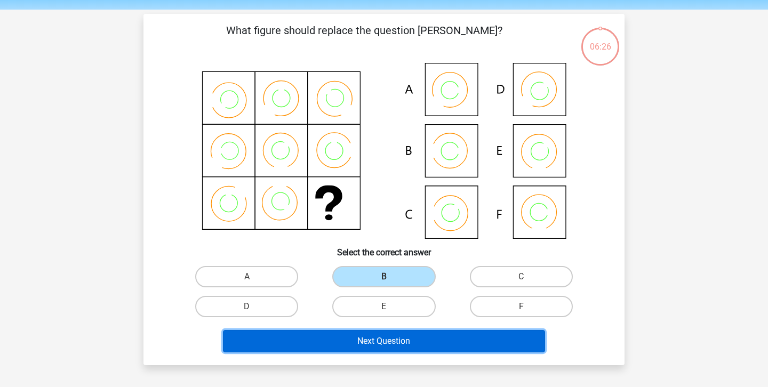
click at [423, 340] on button "Next Question" at bounding box center [384, 341] width 323 height 22
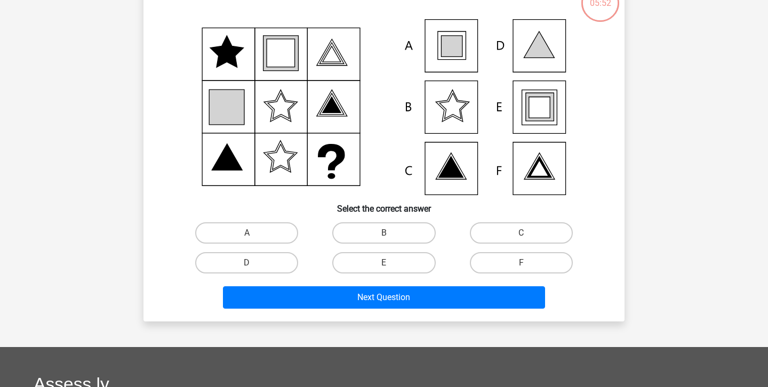
scroll to position [83, 0]
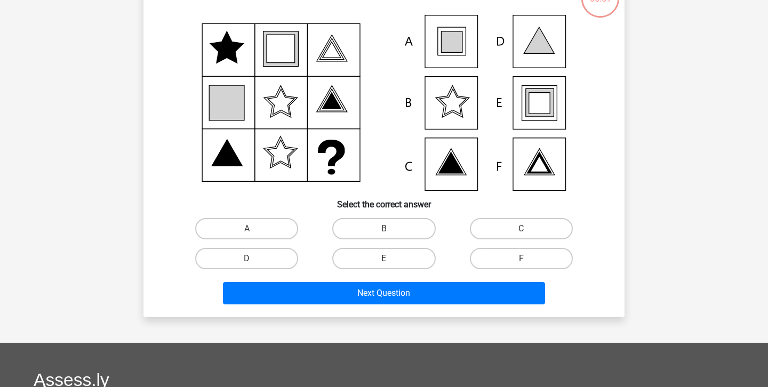
click at [404, 259] on label "E" at bounding box center [383, 258] width 103 height 21
click at [391, 259] on input "E" at bounding box center [387, 262] width 7 height 7
radio input "true"
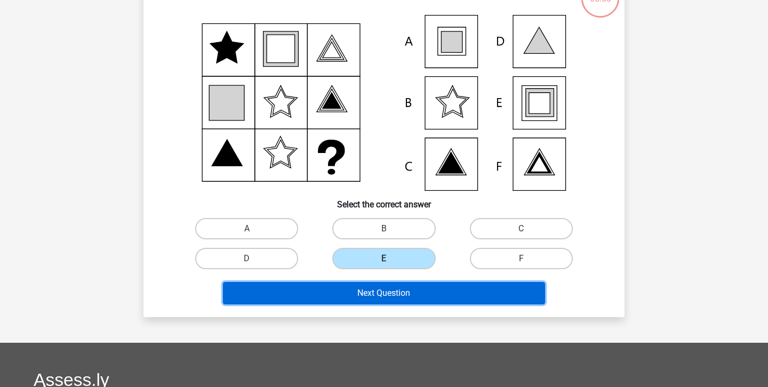
click at [405, 290] on button "Next Question" at bounding box center [384, 293] width 323 height 22
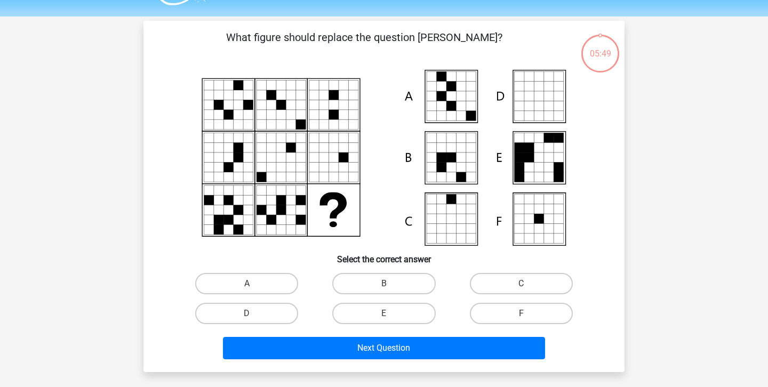
scroll to position [9, 0]
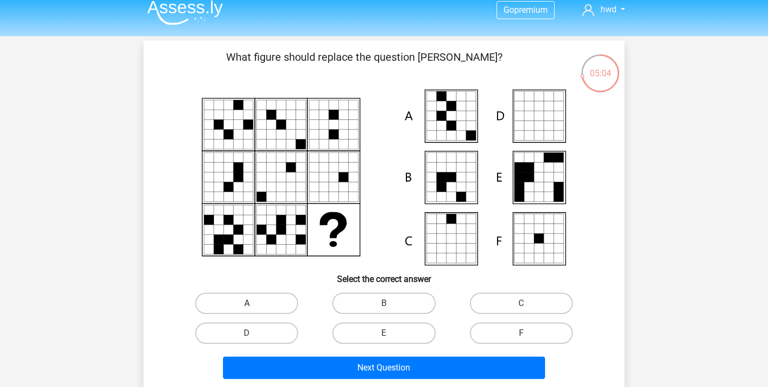
click at [253, 302] on label "A" at bounding box center [246, 303] width 103 height 21
click at [253, 304] on input "A" at bounding box center [250, 307] width 7 height 7
radio input "true"
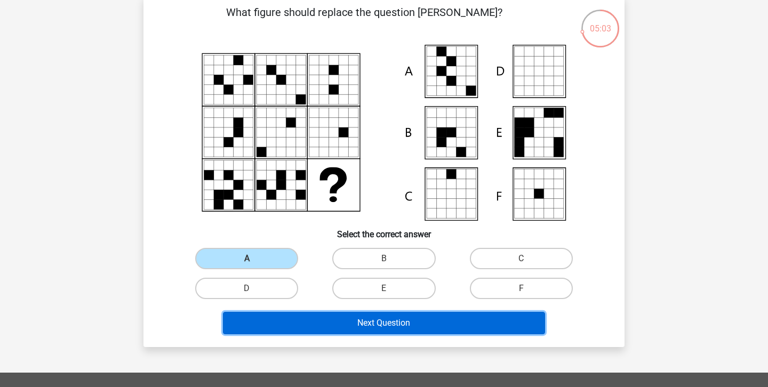
click at [270, 322] on button "Next Question" at bounding box center [384, 323] width 323 height 22
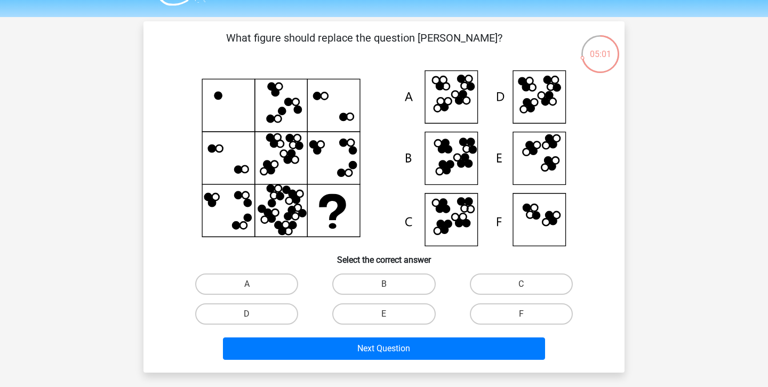
scroll to position [21, 0]
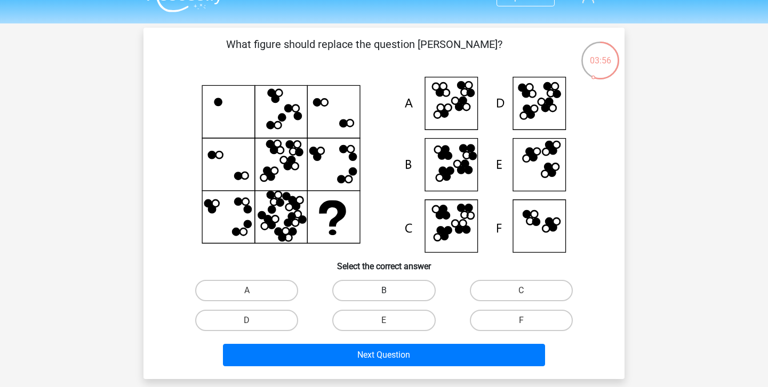
click at [409, 288] on label "B" at bounding box center [383, 290] width 103 height 21
click at [391, 291] on input "B" at bounding box center [387, 294] width 7 height 7
radio input "true"
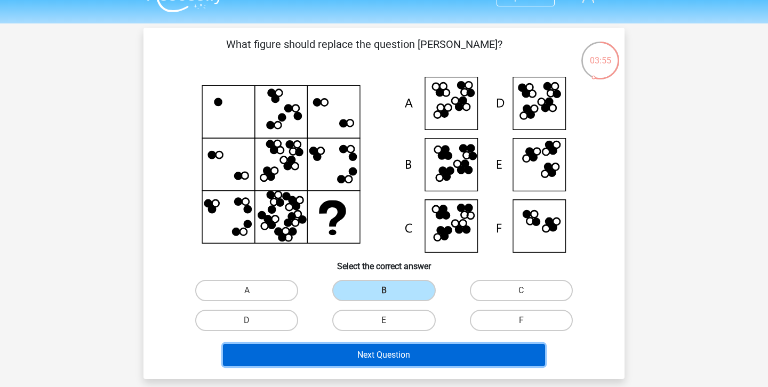
click at [407, 354] on button "Next Question" at bounding box center [384, 355] width 323 height 22
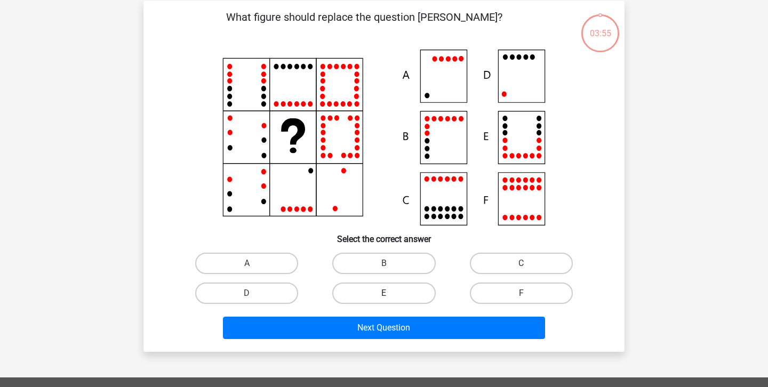
scroll to position [49, 0]
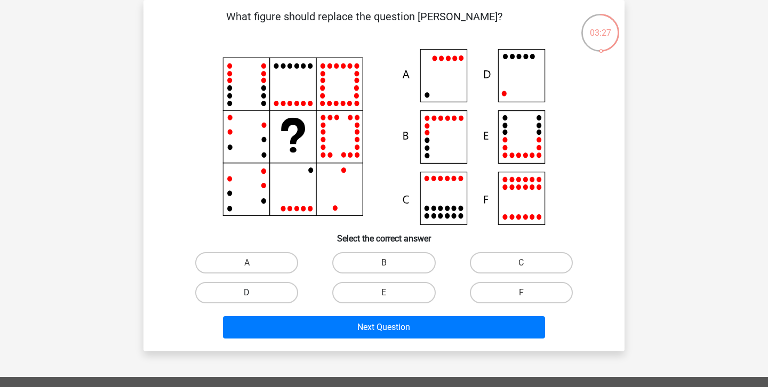
click at [259, 294] on label "D" at bounding box center [246, 292] width 103 height 21
click at [254, 294] on input "D" at bounding box center [250, 296] width 7 height 7
radio input "true"
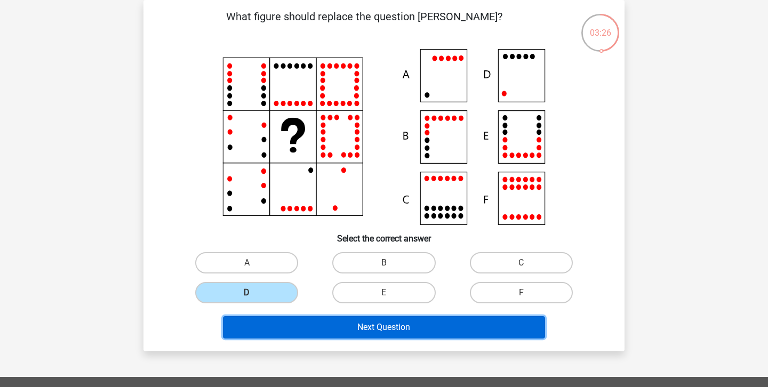
click at [272, 326] on button "Next Question" at bounding box center [384, 327] width 323 height 22
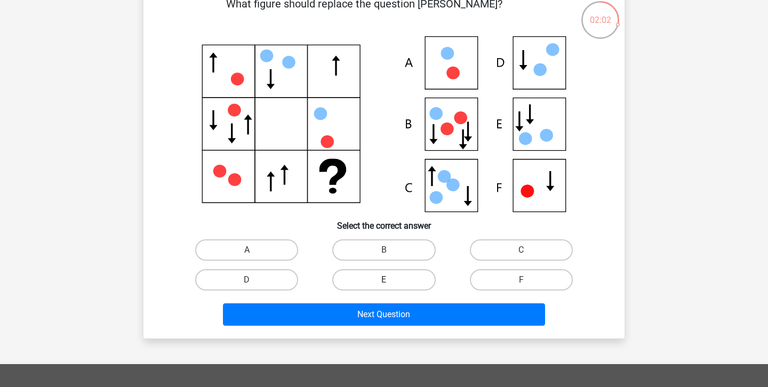
scroll to position [61, 0]
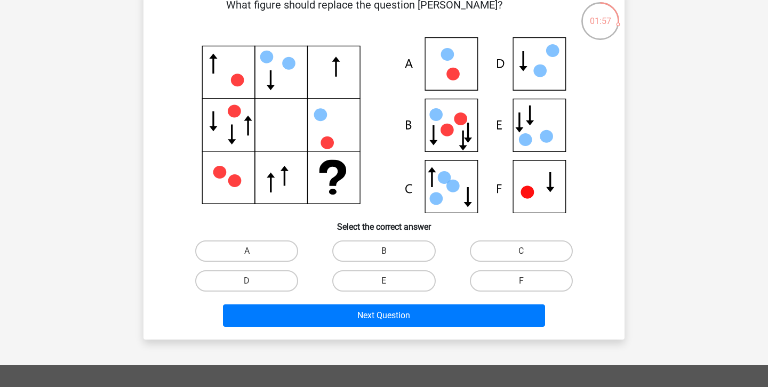
click at [419, 257] on label "B" at bounding box center [383, 251] width 103 height 21
click at [391, 257] on input "B" at bounding box center [387, 254] width 7 height 7
radio input "true"
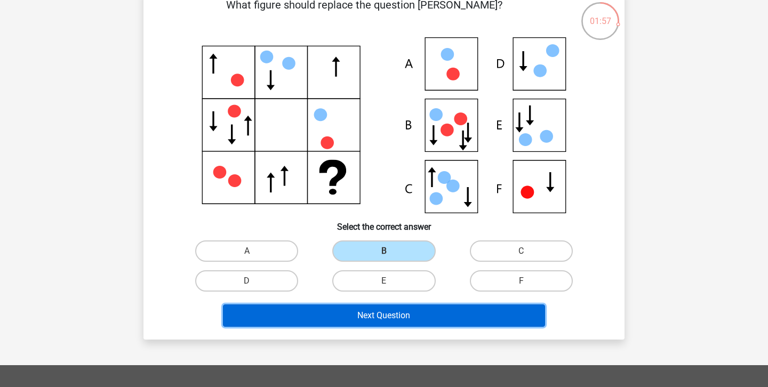
click at [418, 312] on button "Next Question" at bounding box center [384, 316] width 323 height 22
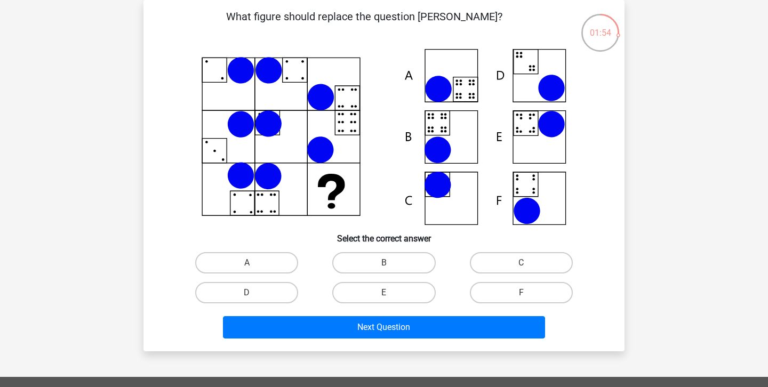
scroll to position [33, 0]
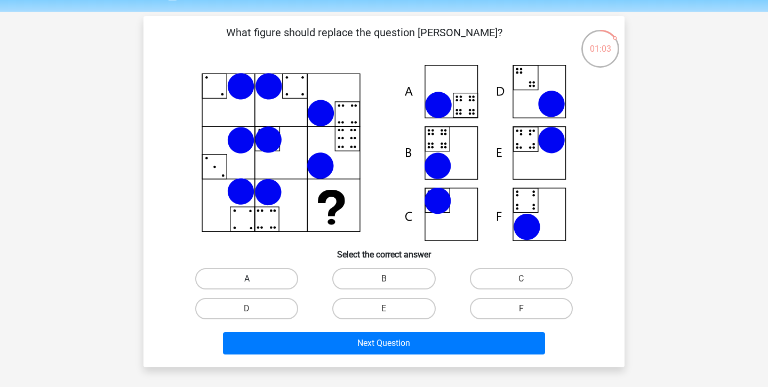
click at [277, 280] on label "A" at bounding box center [246, 278] width 103 height 21
click at [254, 280] on input "A" at bounding box center [250, 282] width 7 height 7
radio input "true"
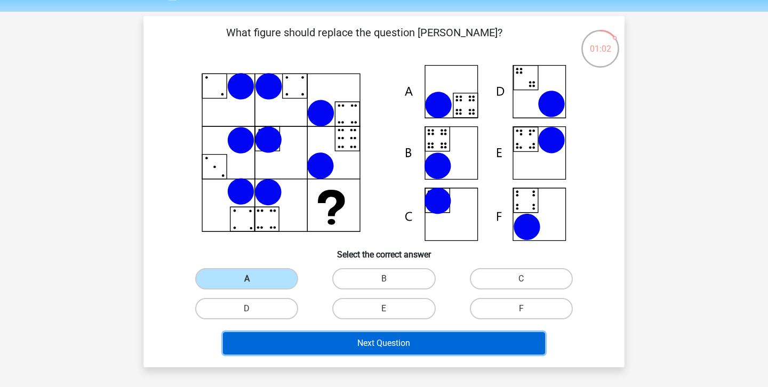
click at [324, 348] on button "Next Question" at bounding box center [384, 343] width 323 height 22
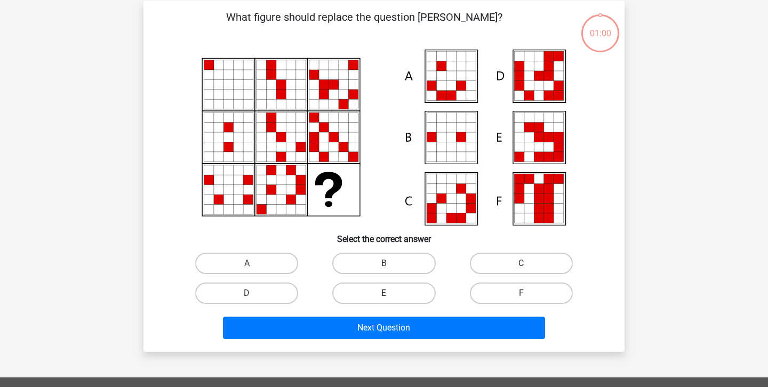
scroll to position [49, 0]
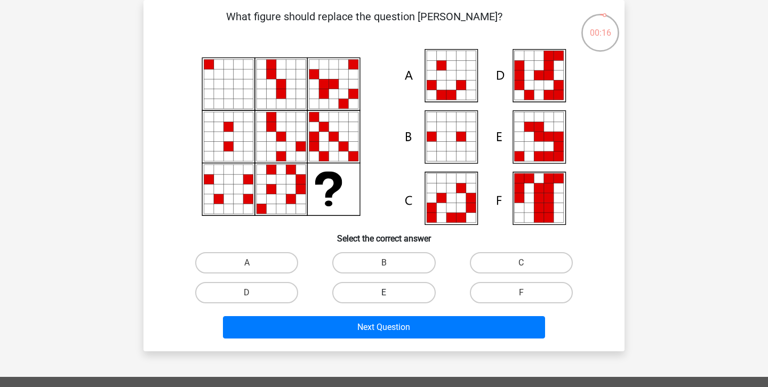
click at [400, 296] on label "E" at bounding box center [383, 292] width 103 height 21
click at [391, 296] on input "E" at bounding box center [387, 296] width 7 height 7
radio input "true"
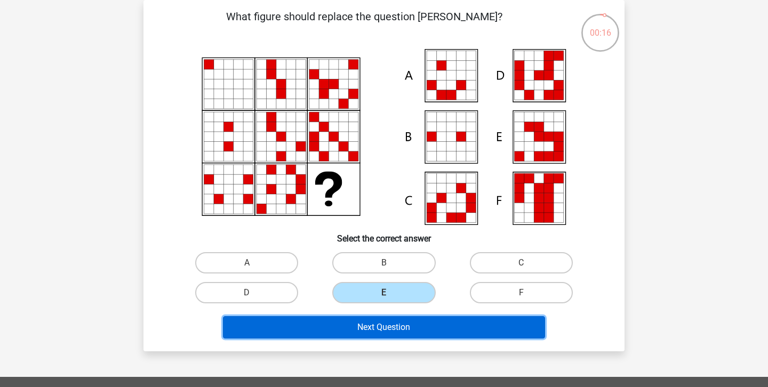
click at [397, 323] on button "Next Question" at bounding box center [384, 327] width 323 height 22
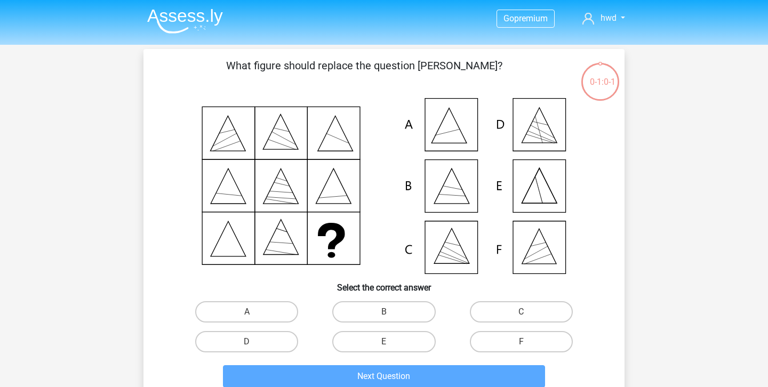
click at [459, 244] on icon at bounding box center [384, 186] width 430 height 176
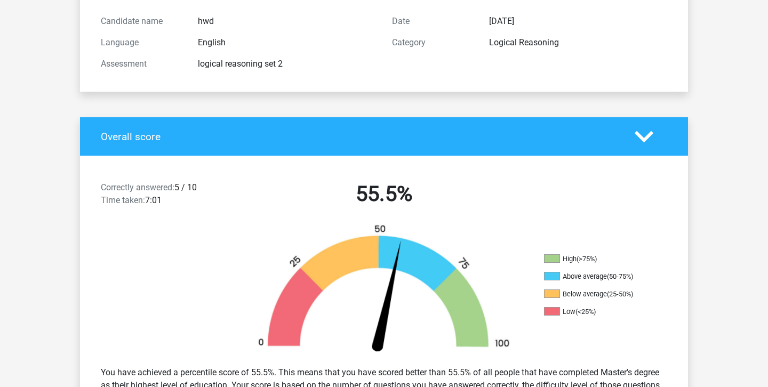
scroll to position [109, 0]
